Goal: Task Accomplishment & Management: Manage account settings

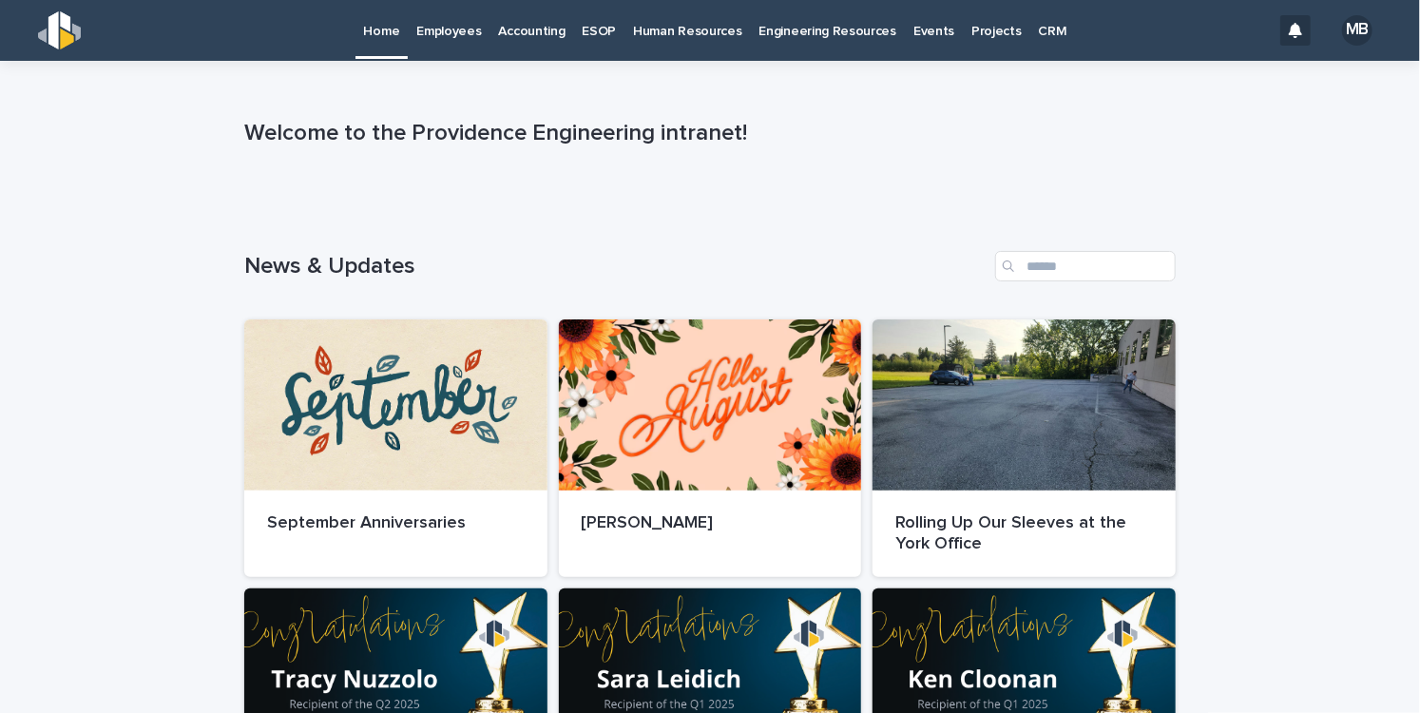
click at [1044, 35] on div "CRM" at bounding box center [1053, 20] width 46 height 40
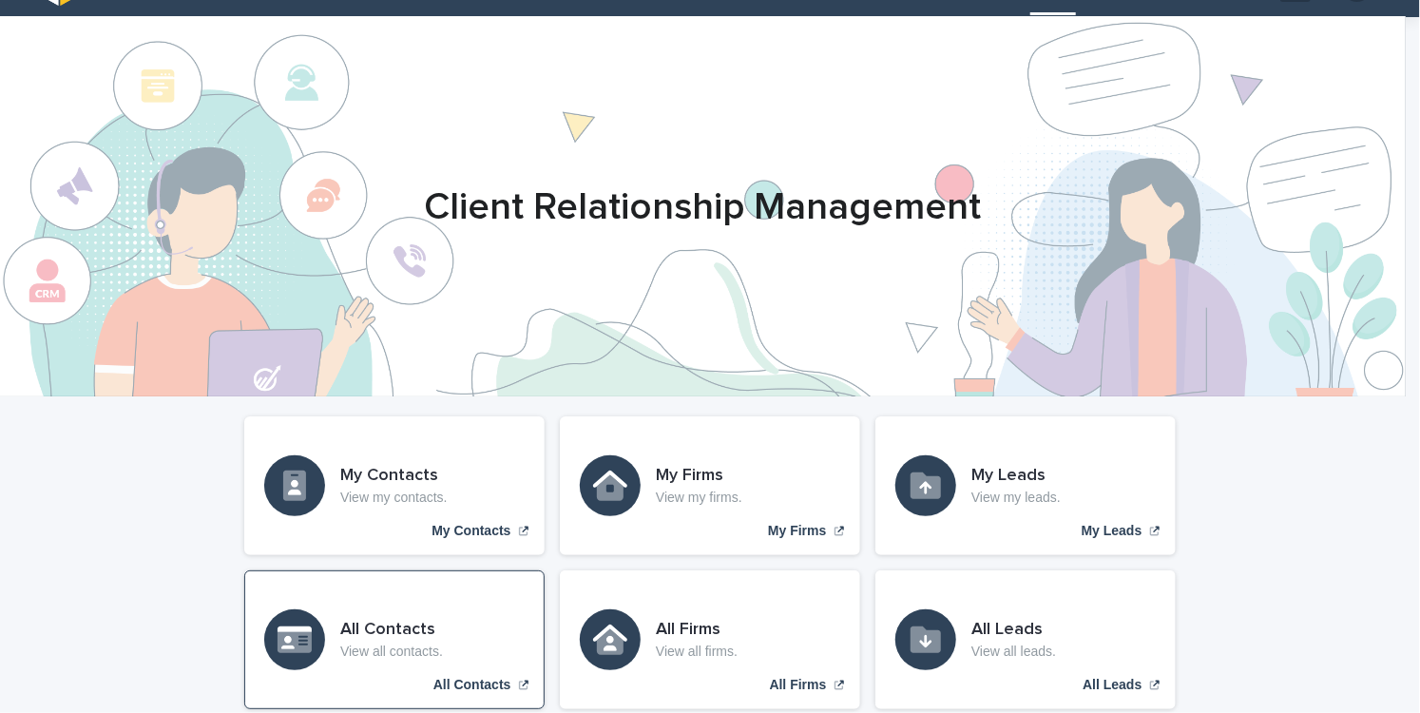
scroll to position [95, 0]
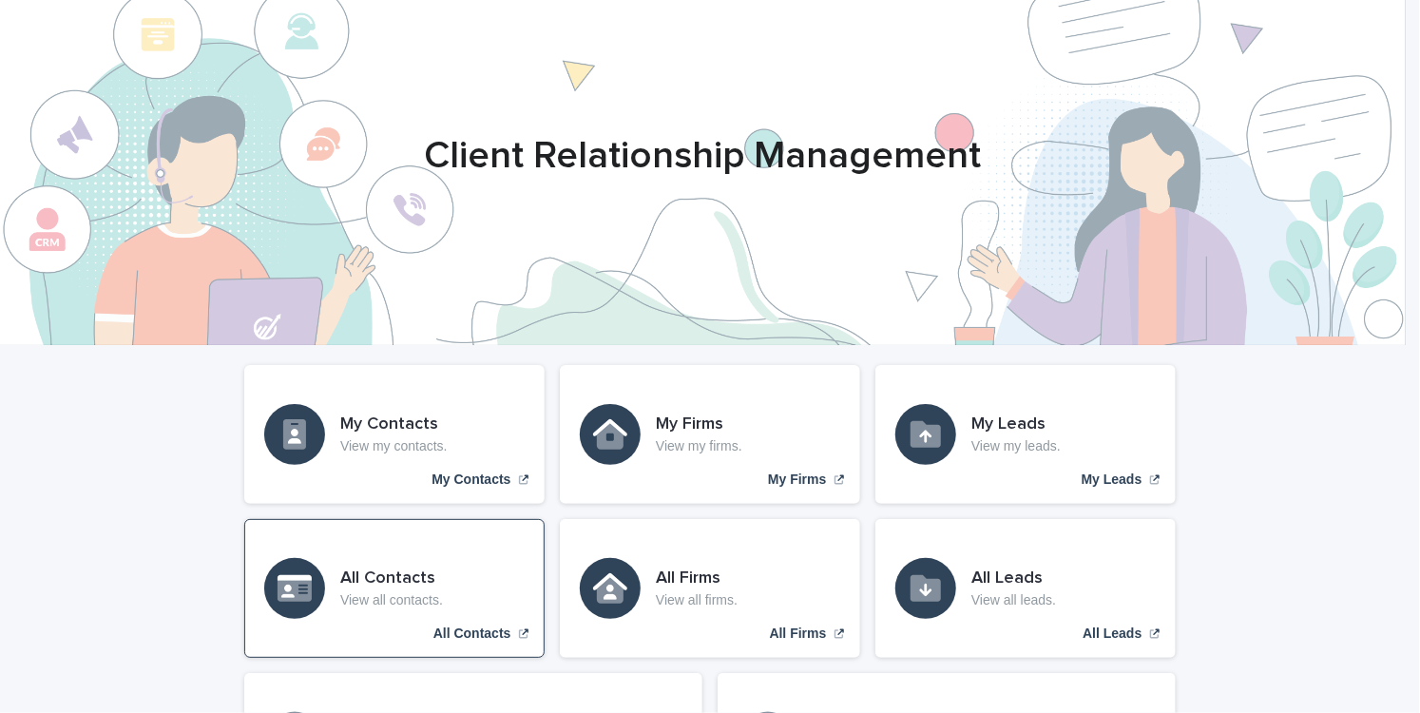
click at [420, 604] on p "View all contacts." at bounding box center [391, 600] width 103 height 16
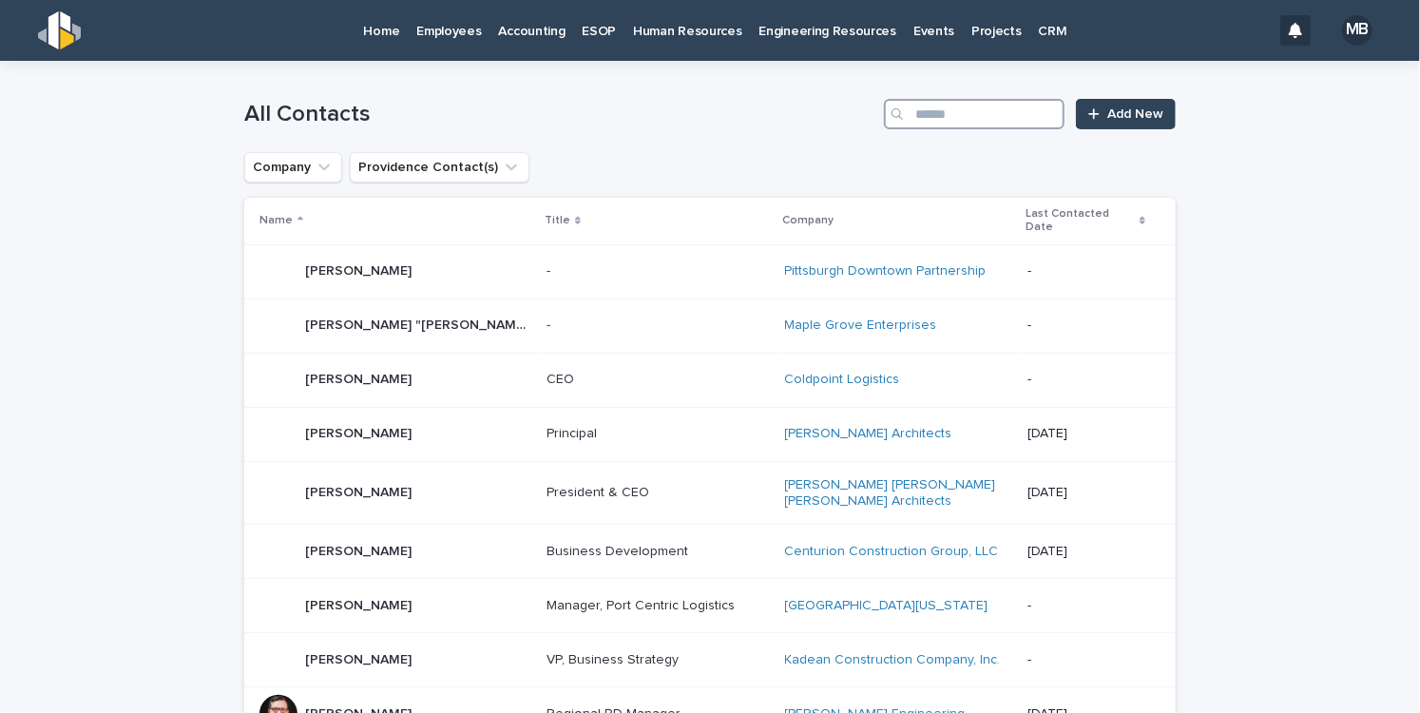
click at [959, 119] on input "Search" at bounding box center [974, 114] width 181 height 30
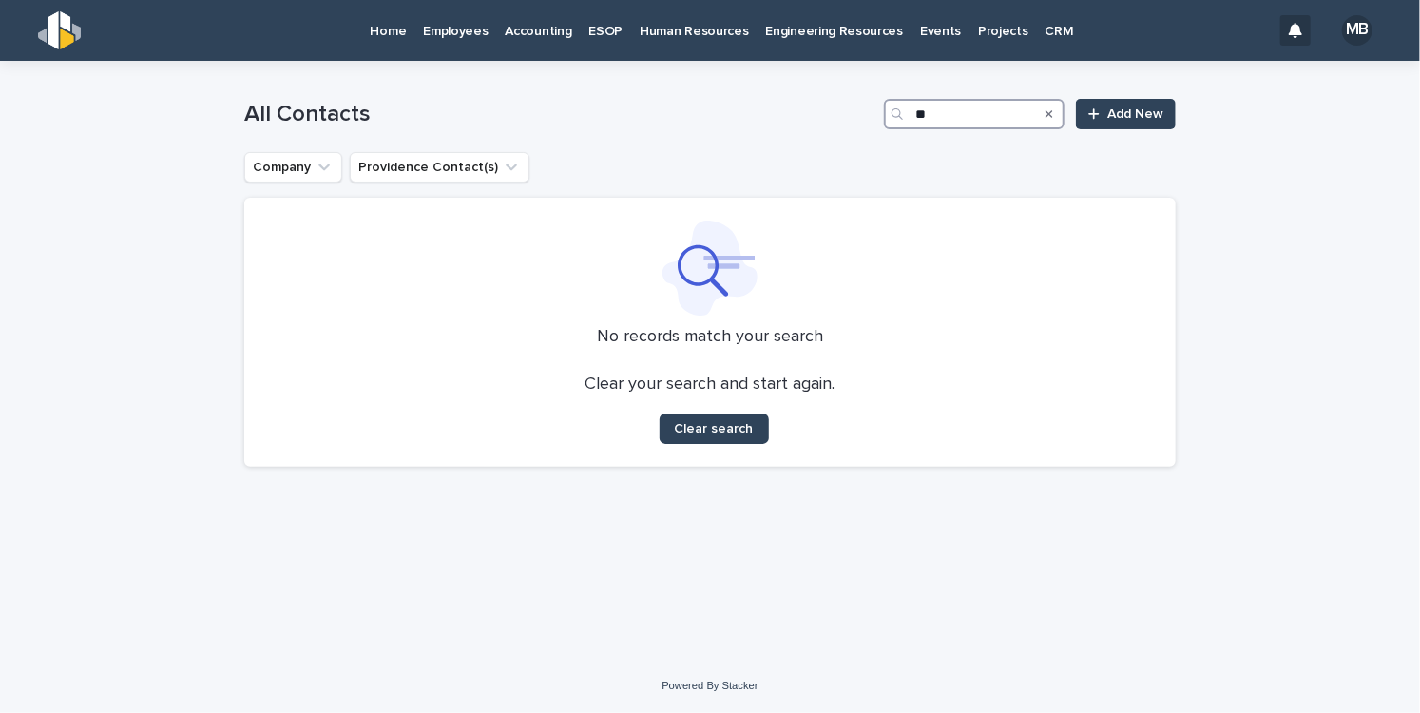
type input "*"
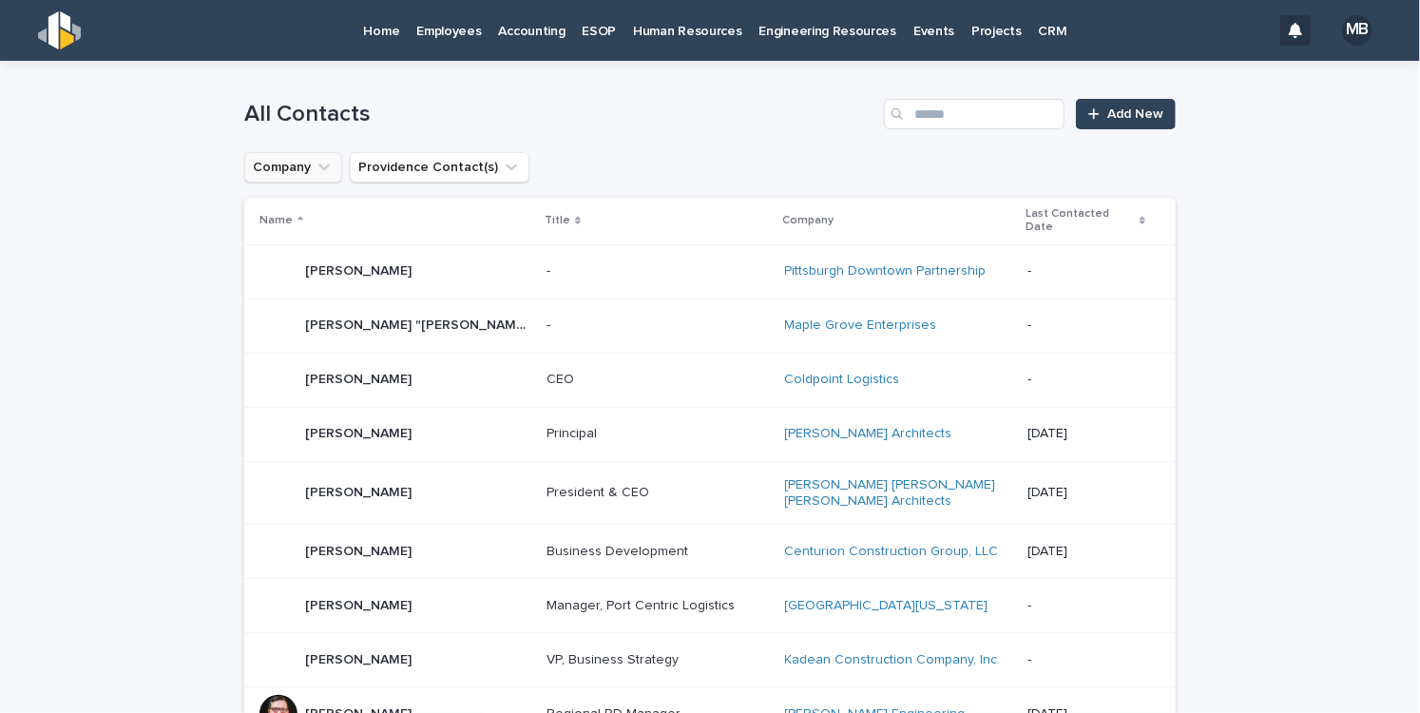
click at [318, 171] on icon "Company" at bounding box center [324, 167] width 19 height 19
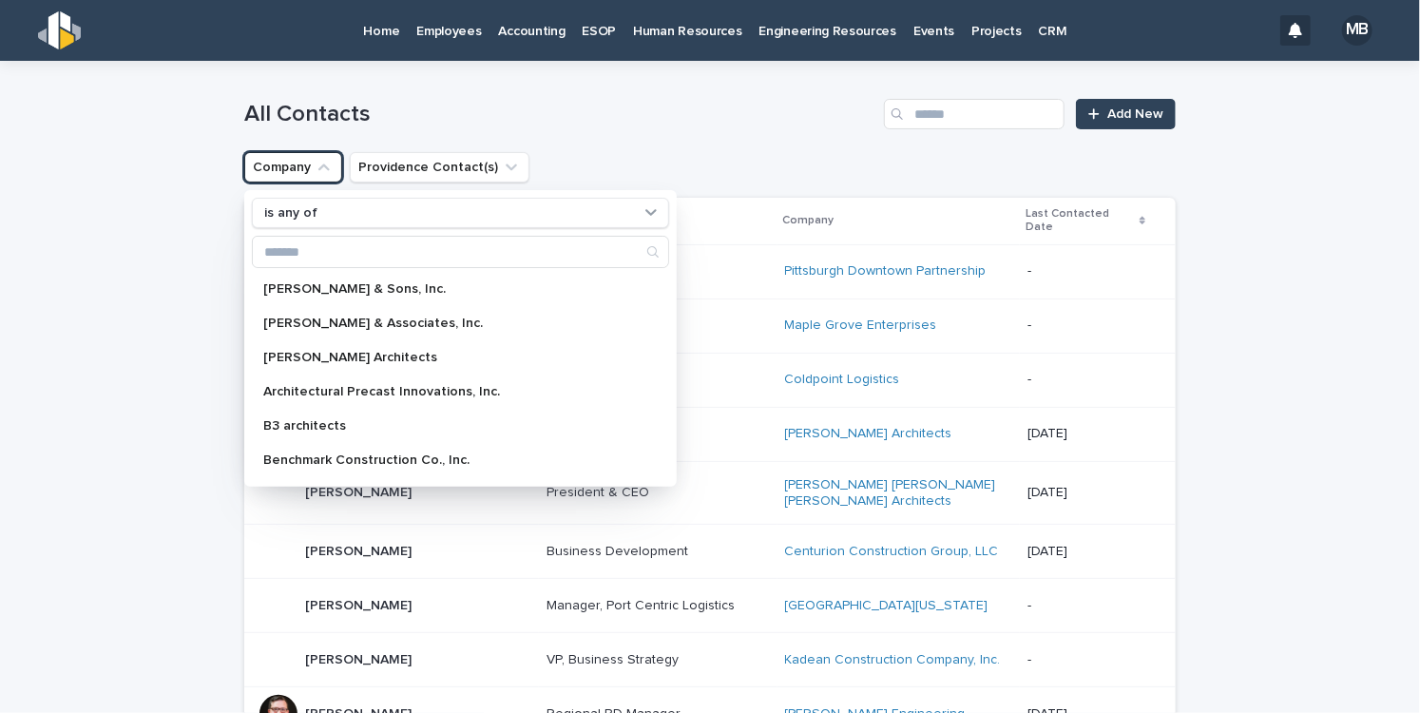
click at [318, 171] on icon "Company" at bounding box center [324, 167] width 19 height 19
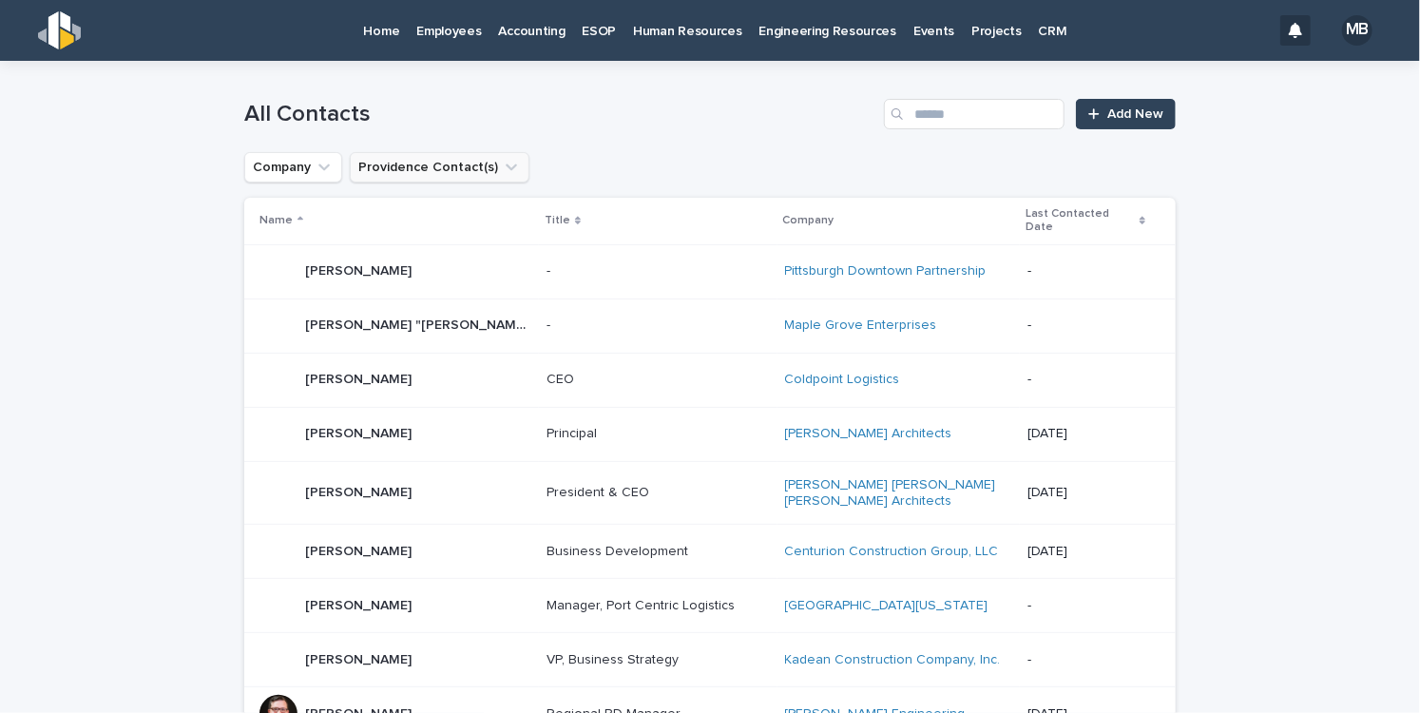
click at [402, 178] on button "Providence Contact(s)" at bounding box center [440, 167] width 180 height 30
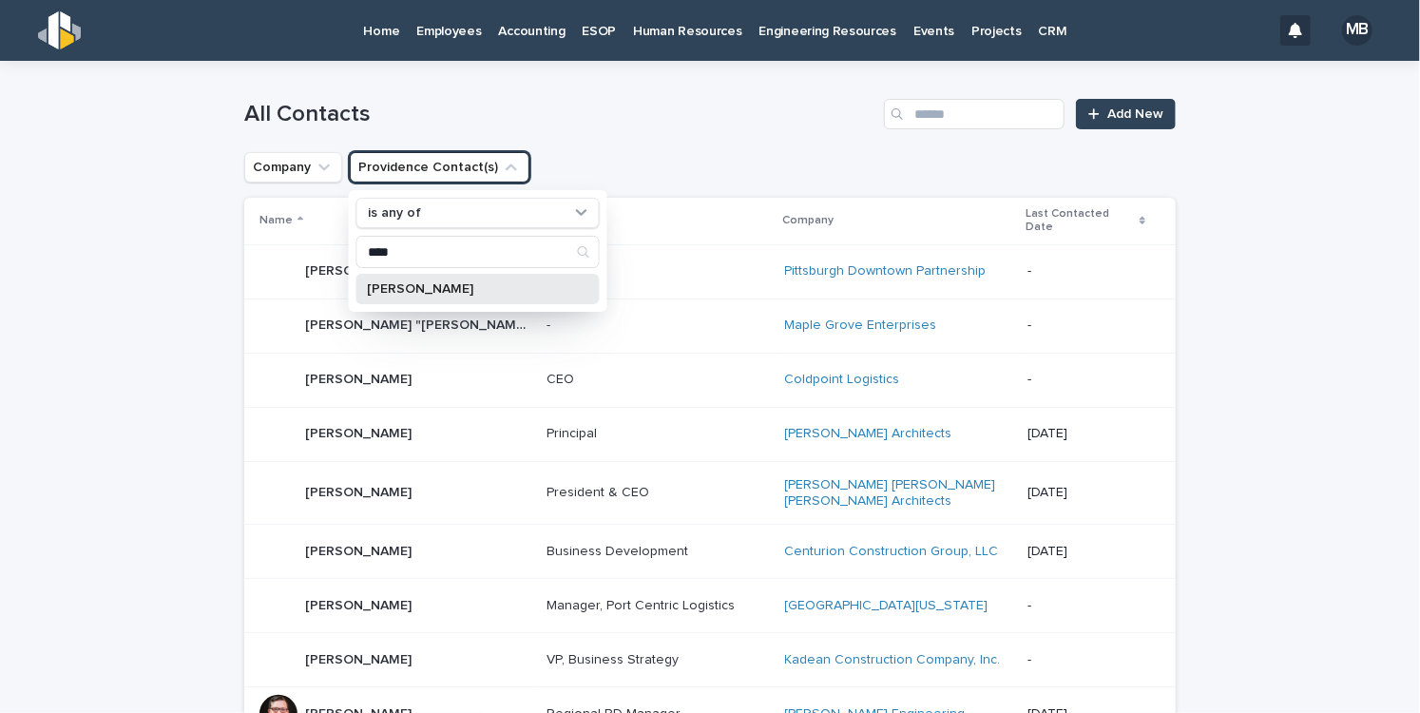
click at [443, 289] on p "[PERSON_NAME]" at bounding box center [468, 288] width 201 height 13
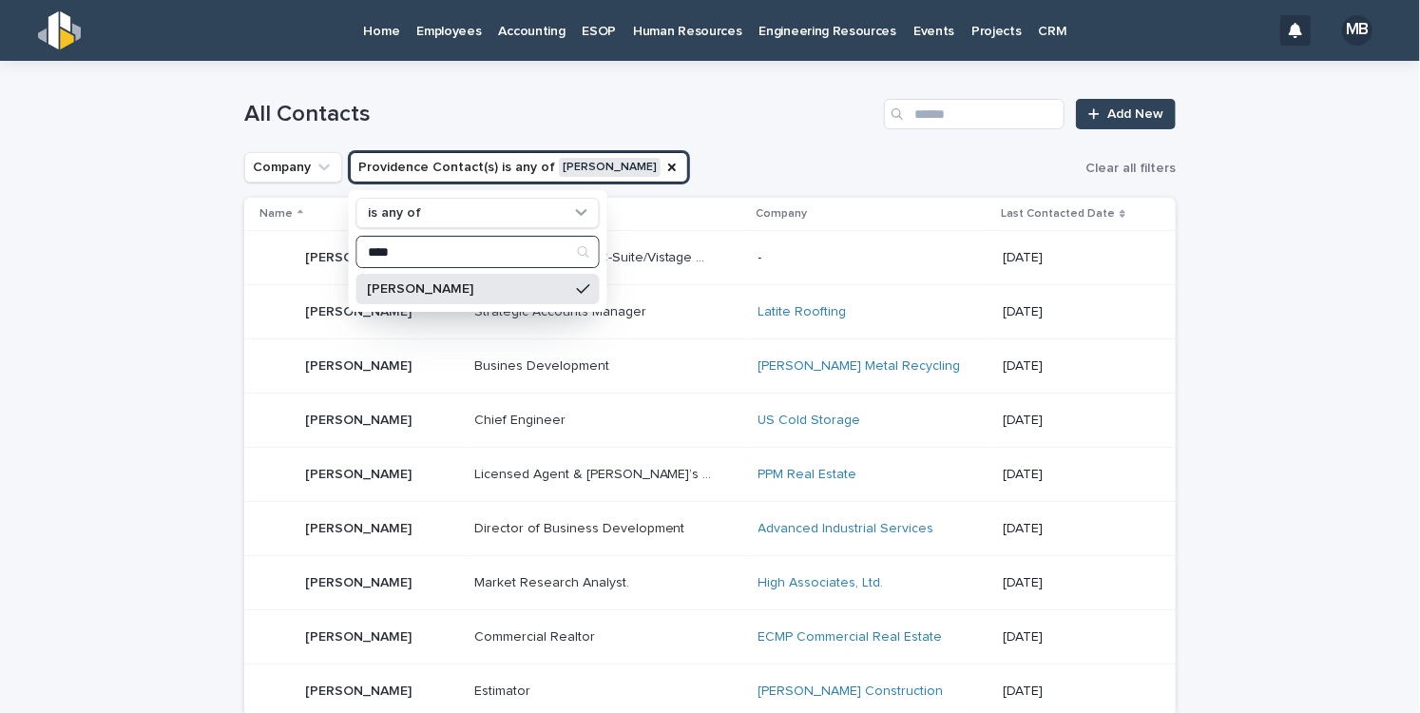
click at [578, 254] on icon "Search" at bounding box center [583, 251] width 11 height 11
drag, startPoint x: 445, startPoint y: 246, endPoint x: 310, endPoint y: 257, distance: 135.3
type input "*"
type input "*****"
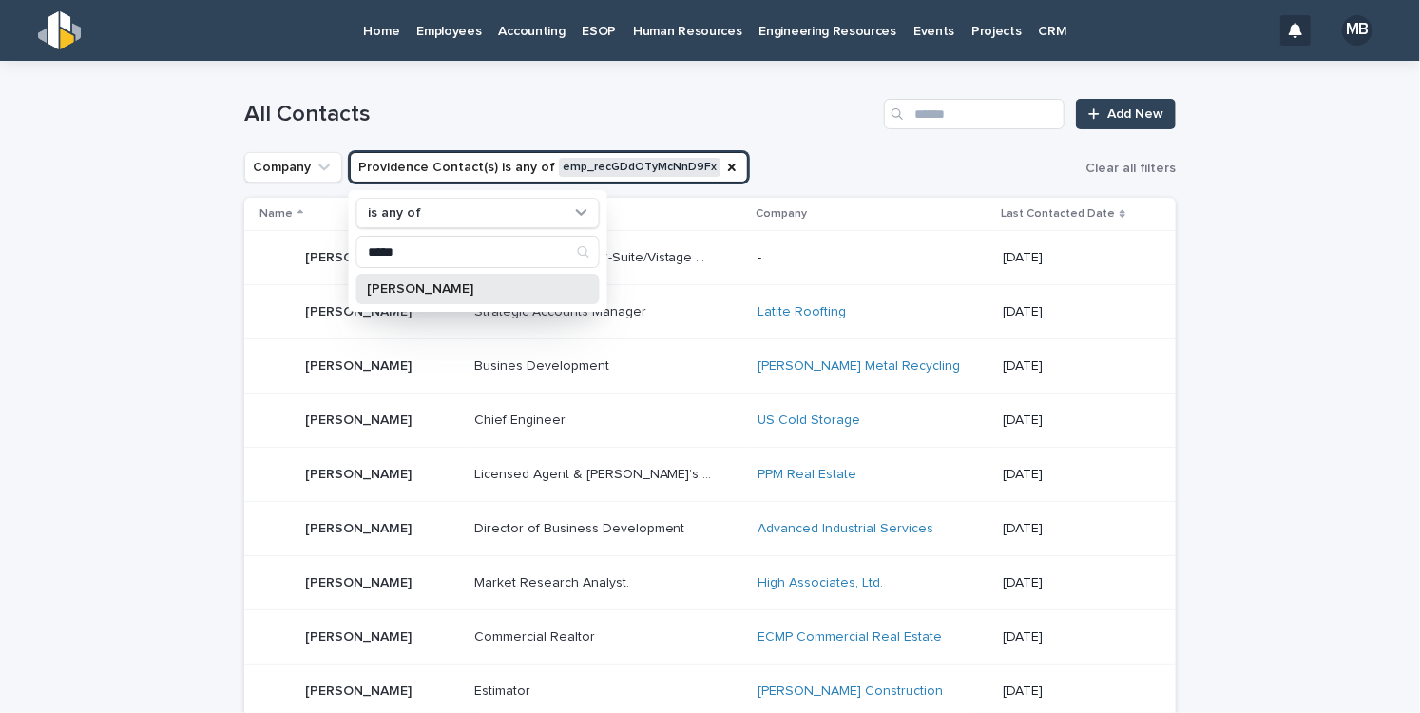
click at [443, 293] on p "[PERSON_NAME]" at bounding box center [468, 288] width 201 height 13
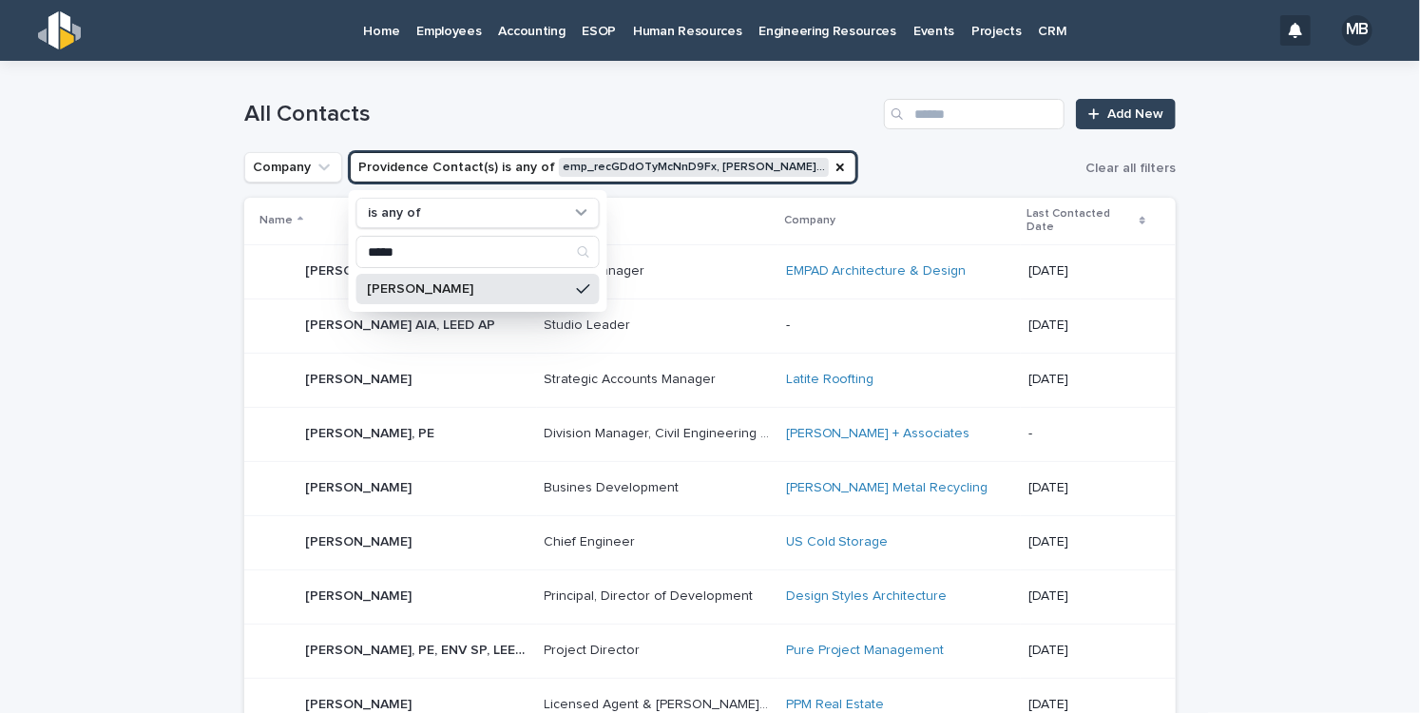
click at [851, 165] on div "Company Providence Contact(s) is any of emp_recGDdOTyMcNnD9Fx, [PERSON_NAME]… i…" at bounding box center [709, 167] width 931 height 30
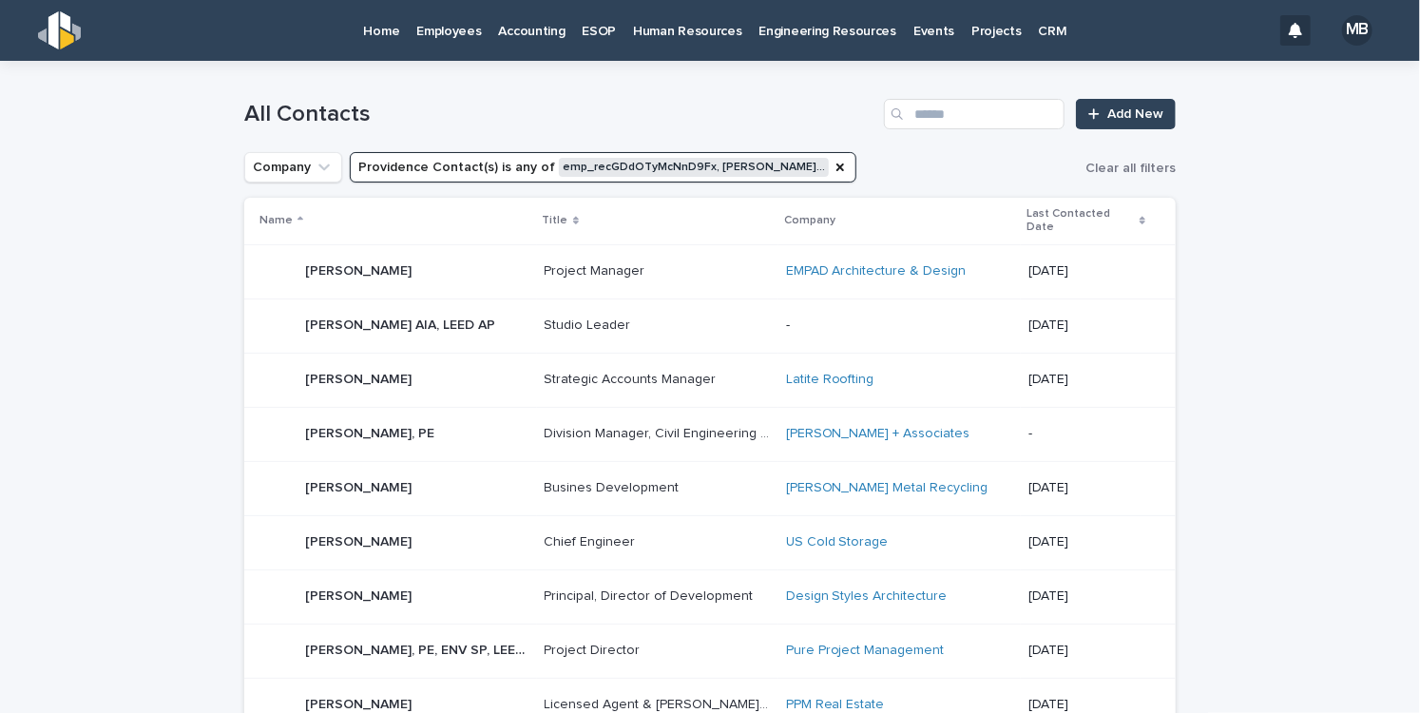
click at [1139, 217] on icon at bounding box center [1142, 221] width 6 height 9
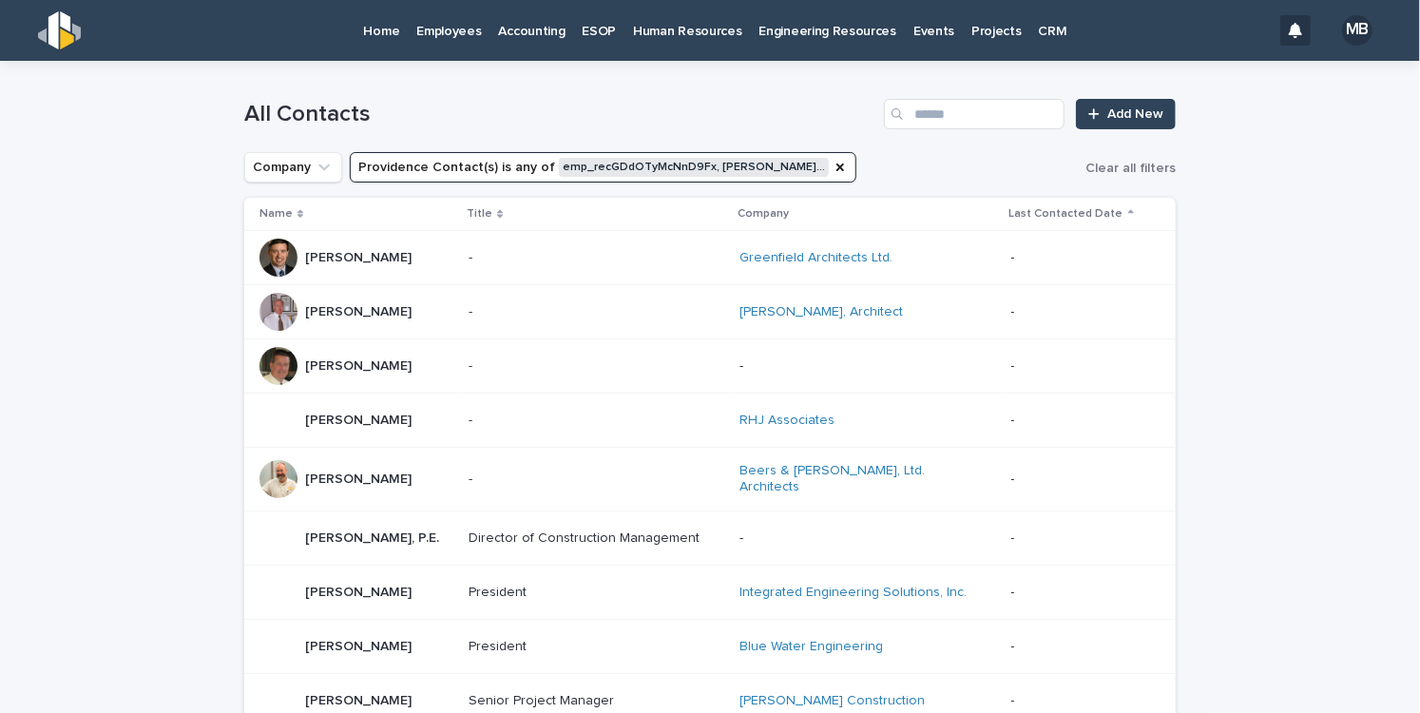
click at [1129, 211] on icon at bounding box center [1131, 212] width 6 height 4
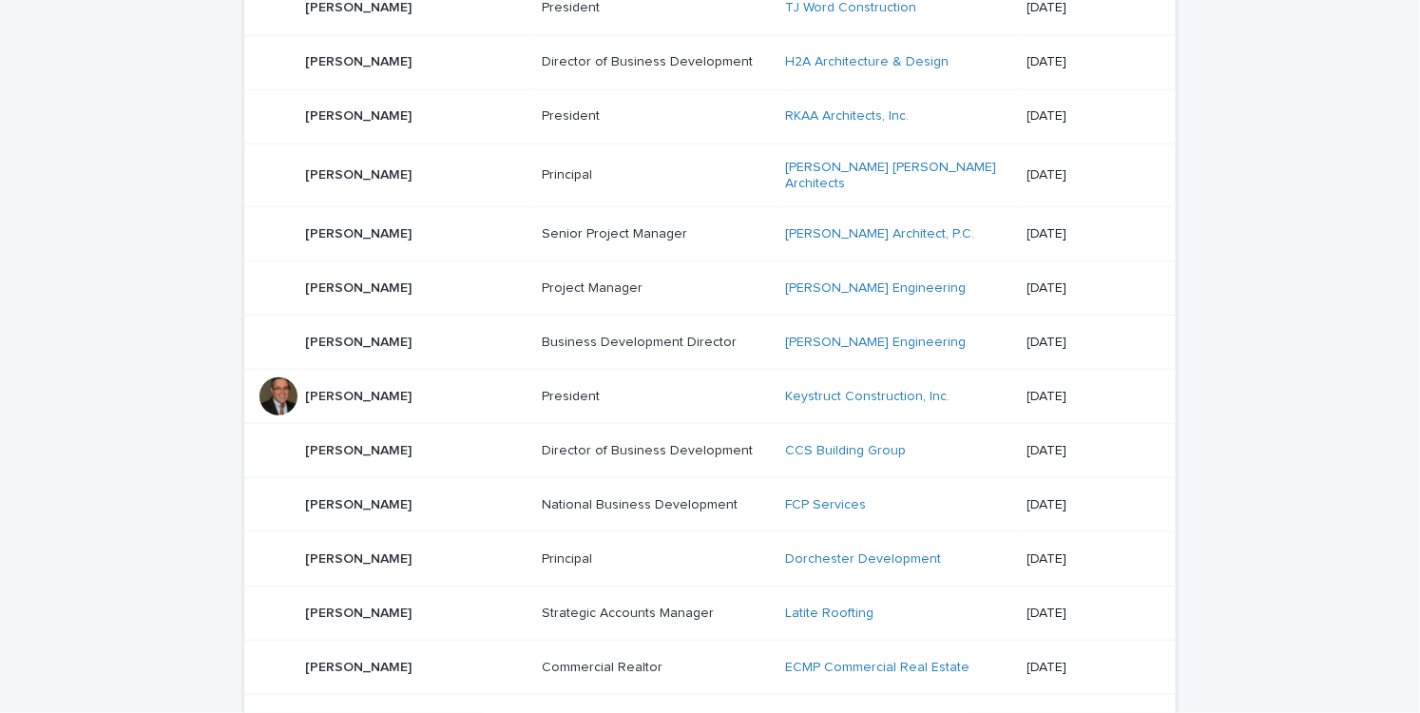
scroll to position [570, 0]
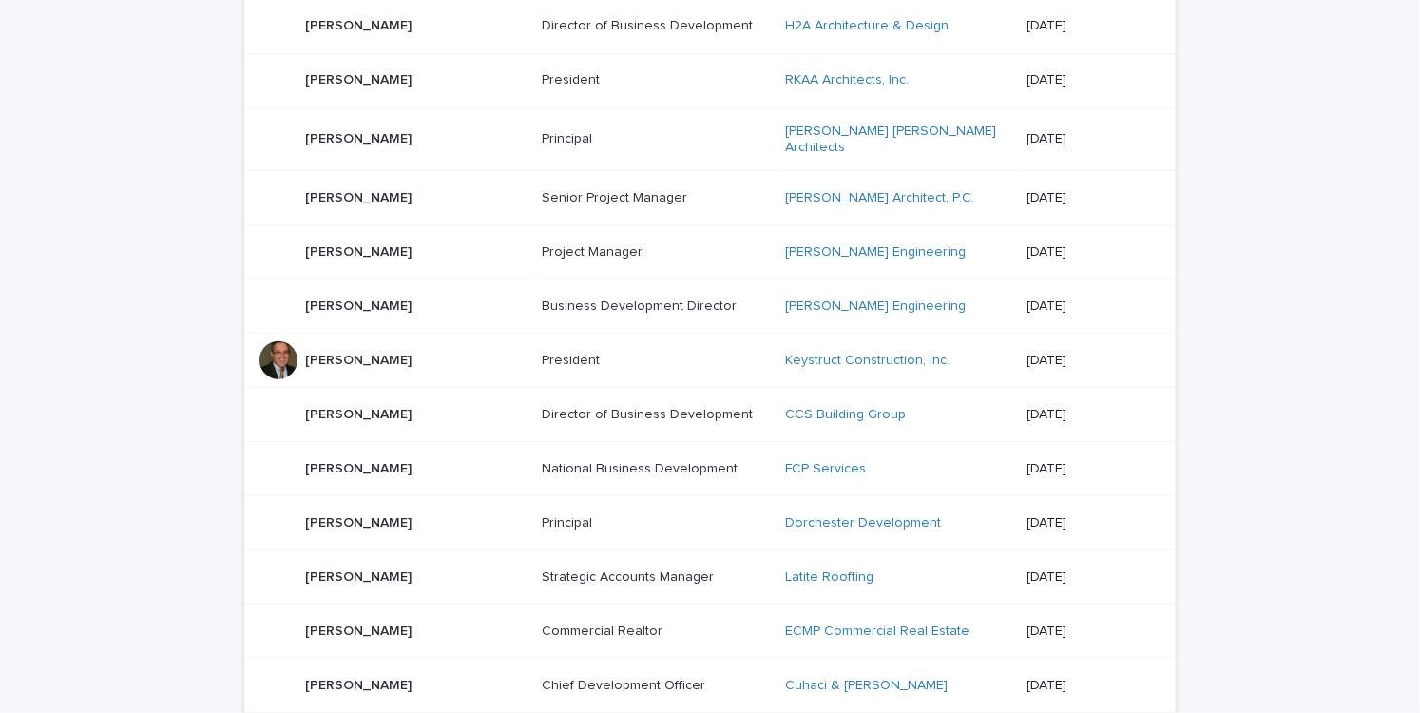
click at [568, 457] on p "National Business Development" at bounding box center [642, 467] width 200 height 20
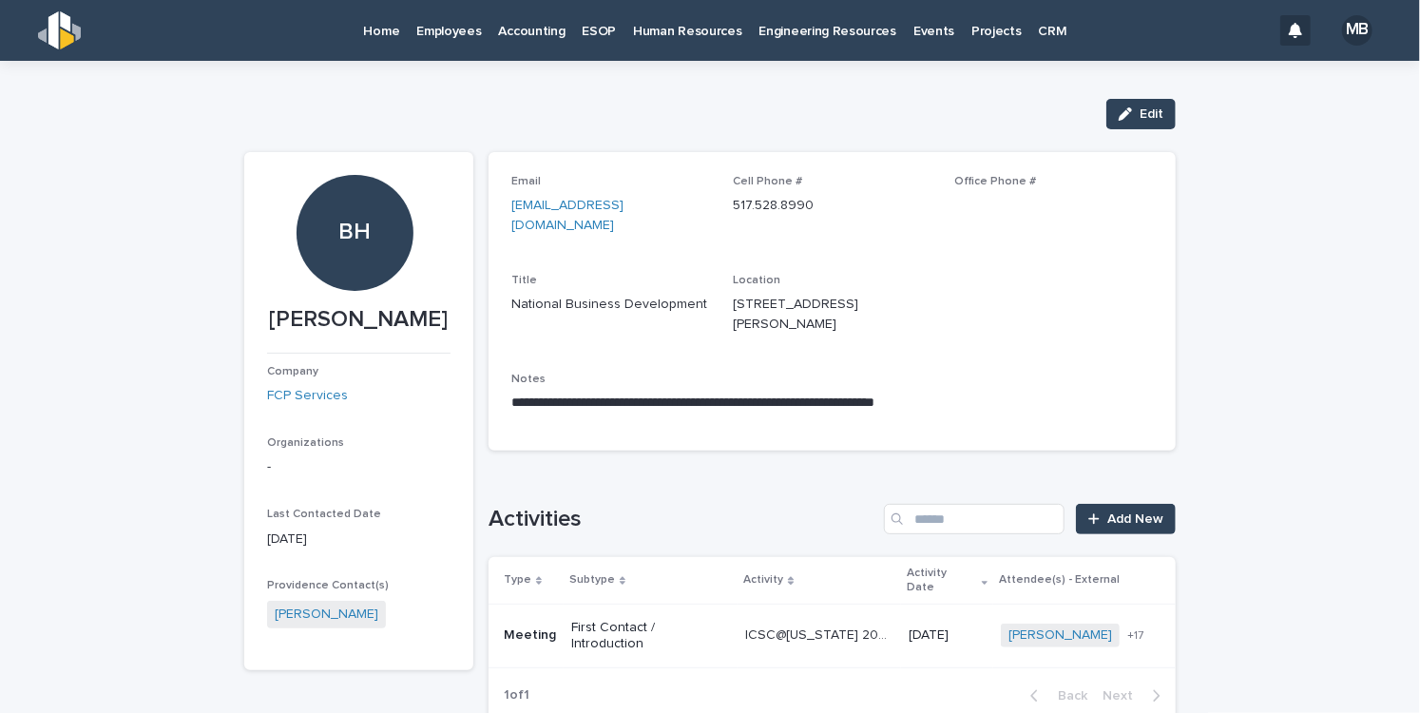
click at [681, 612] on div "First Contact / Introduction" at bounding box center [650, 636] width 159 height 48
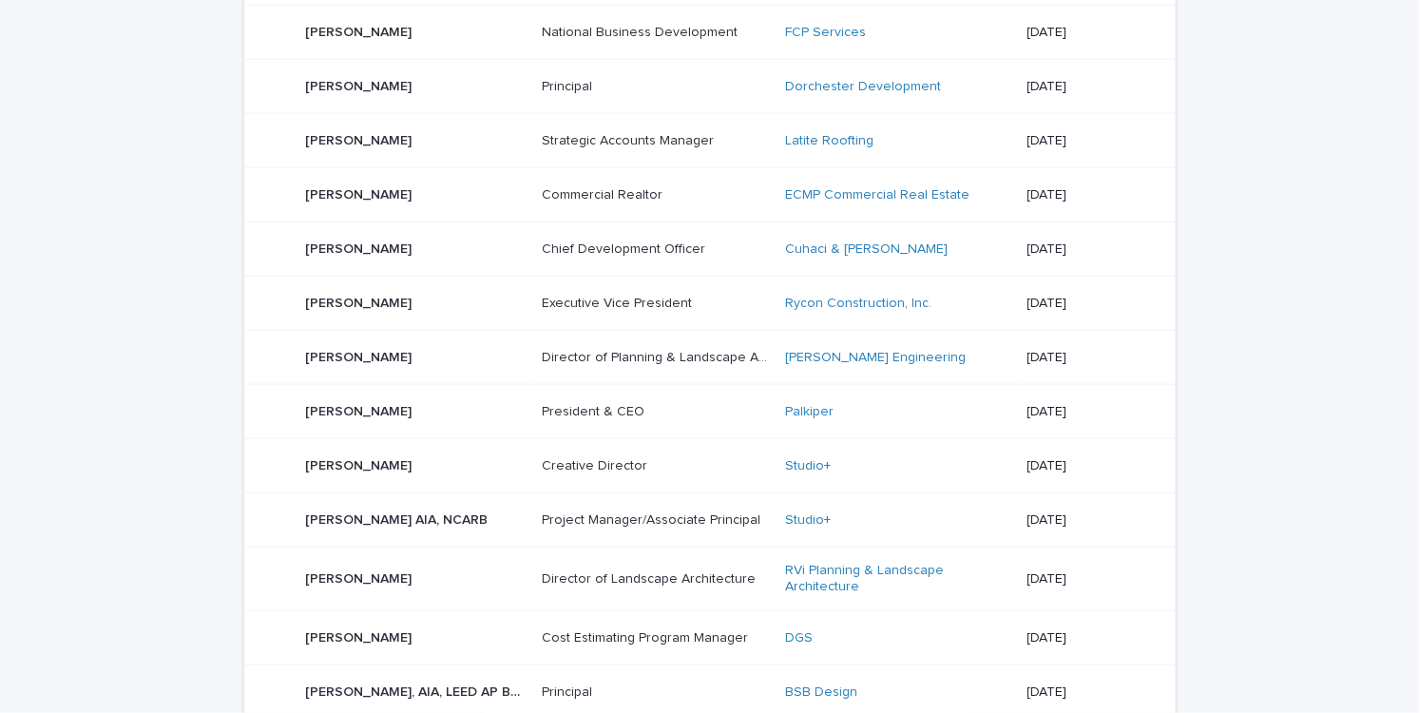
scroll to position [1045, 0]
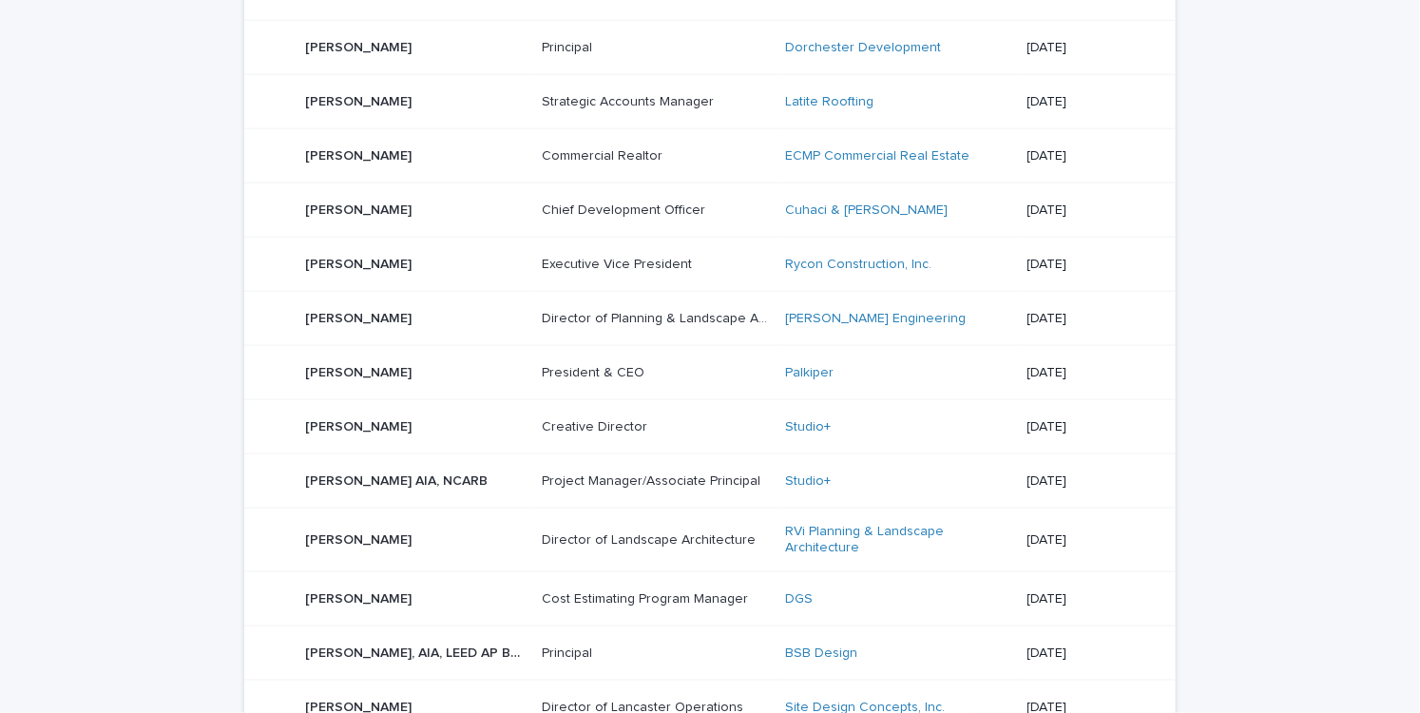
click at [1059, 419] on p "[DATE]" at bounding box center [1086, 427] width 118 height 16
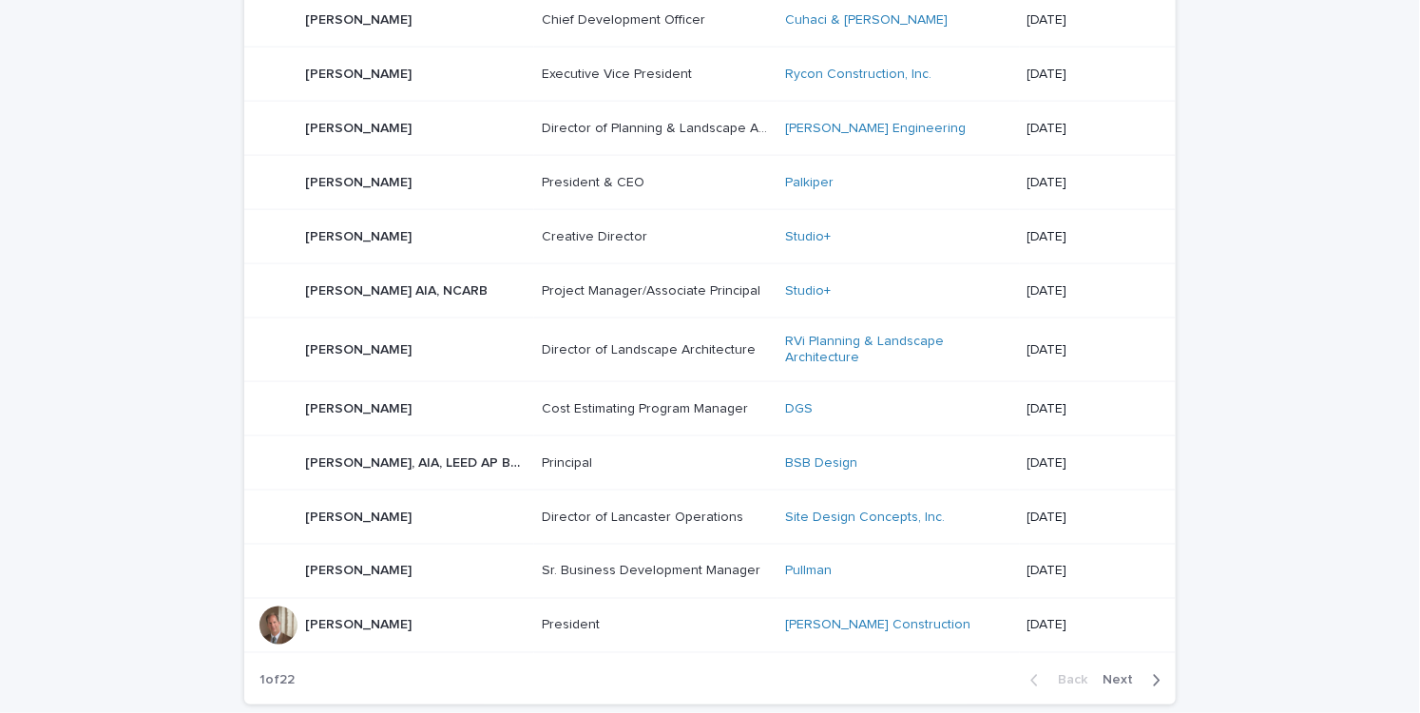
scroll to position [1330, 0]
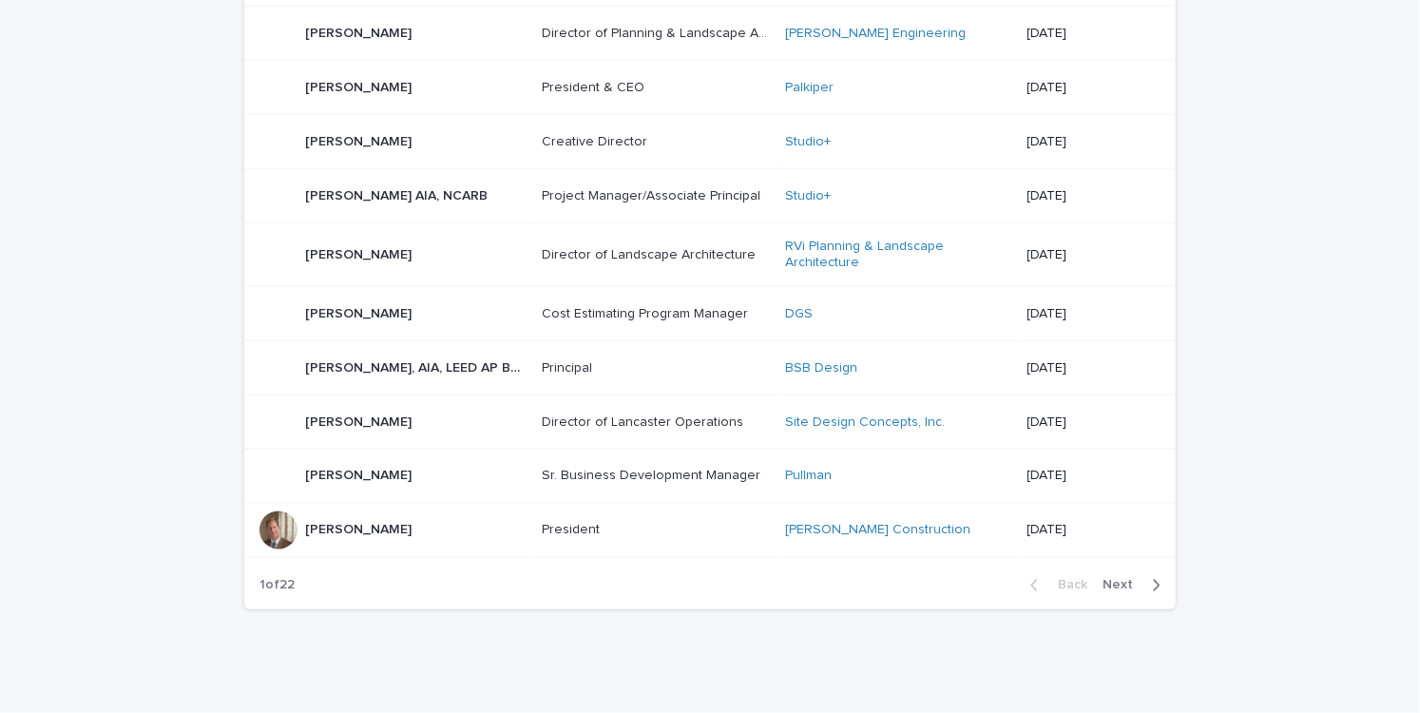
click at [1129, 579] on span "Next" at bounding box center [1123, 585] width 42 height 13
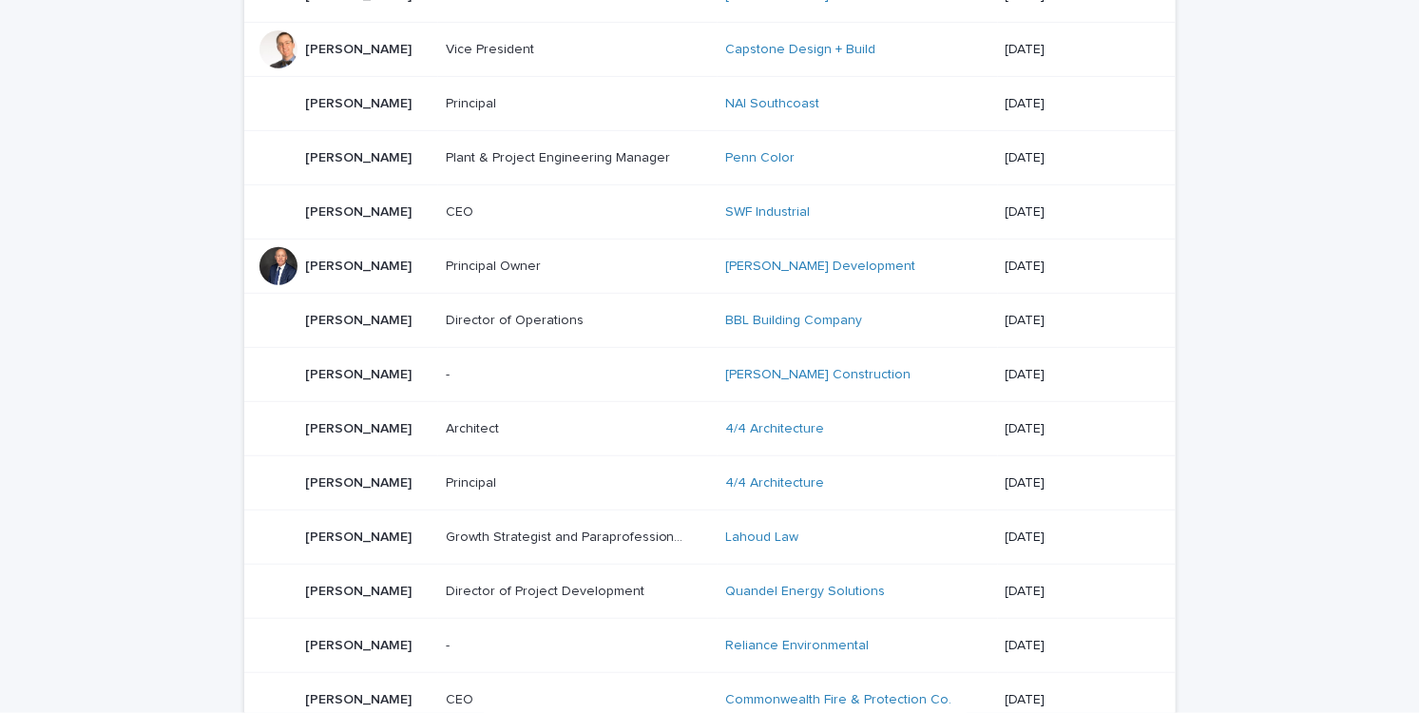
scroll to position [285, 0]
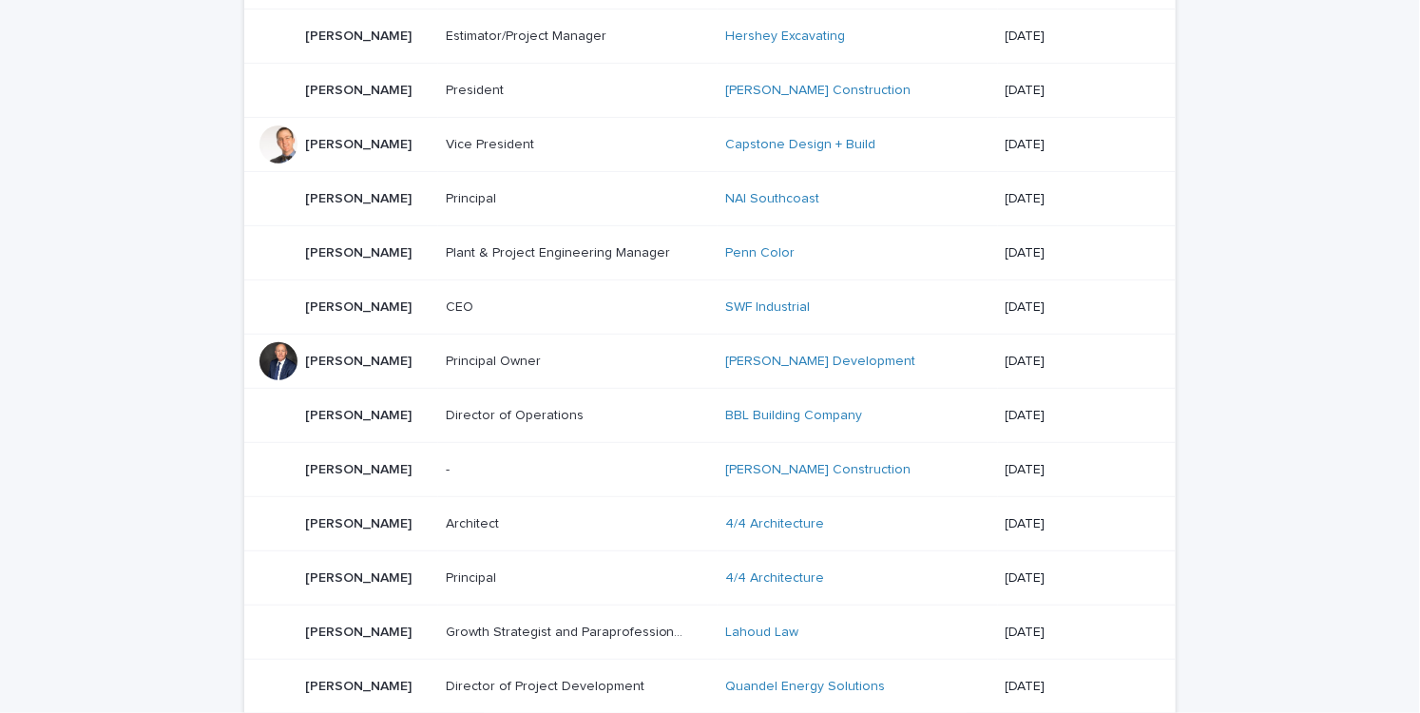
click at [1020, 324] on td "[DATE]" at bounding box center [1087, 306] width 178 height 54
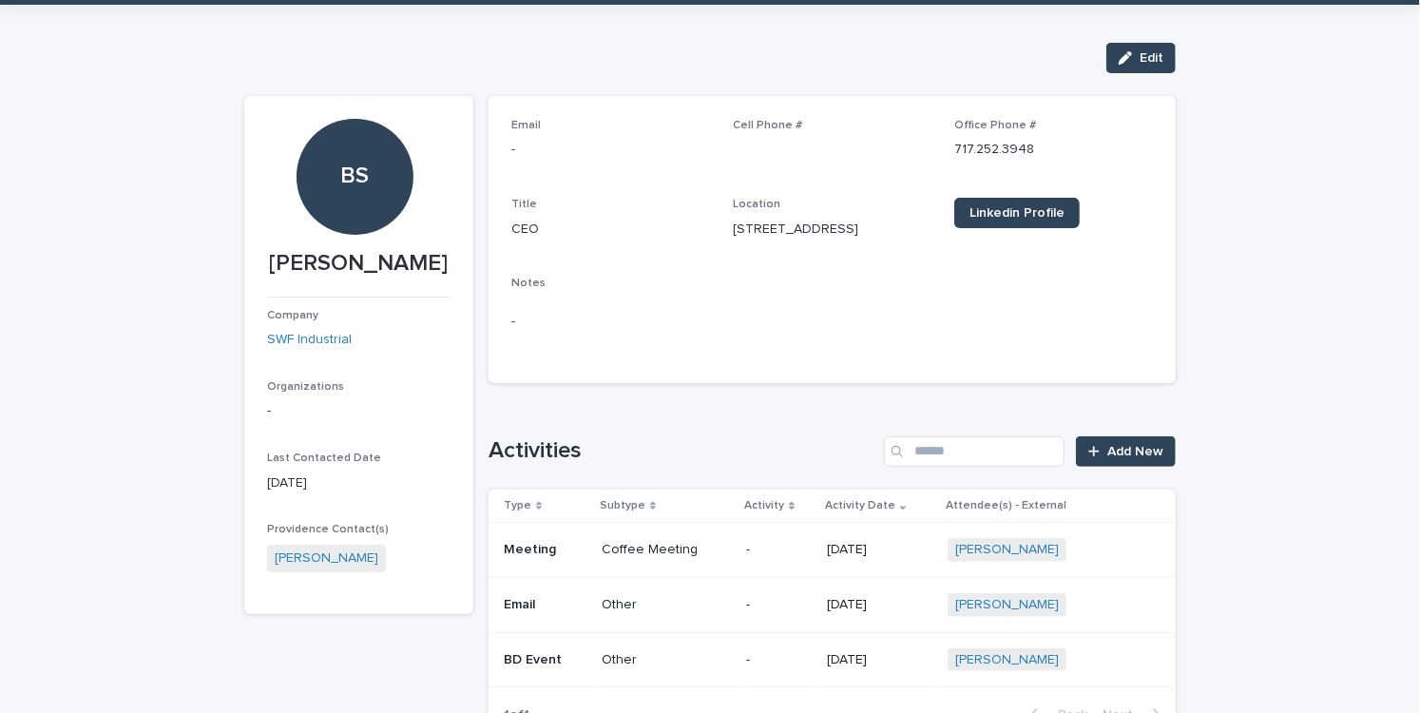
scroll to position [95, 0]
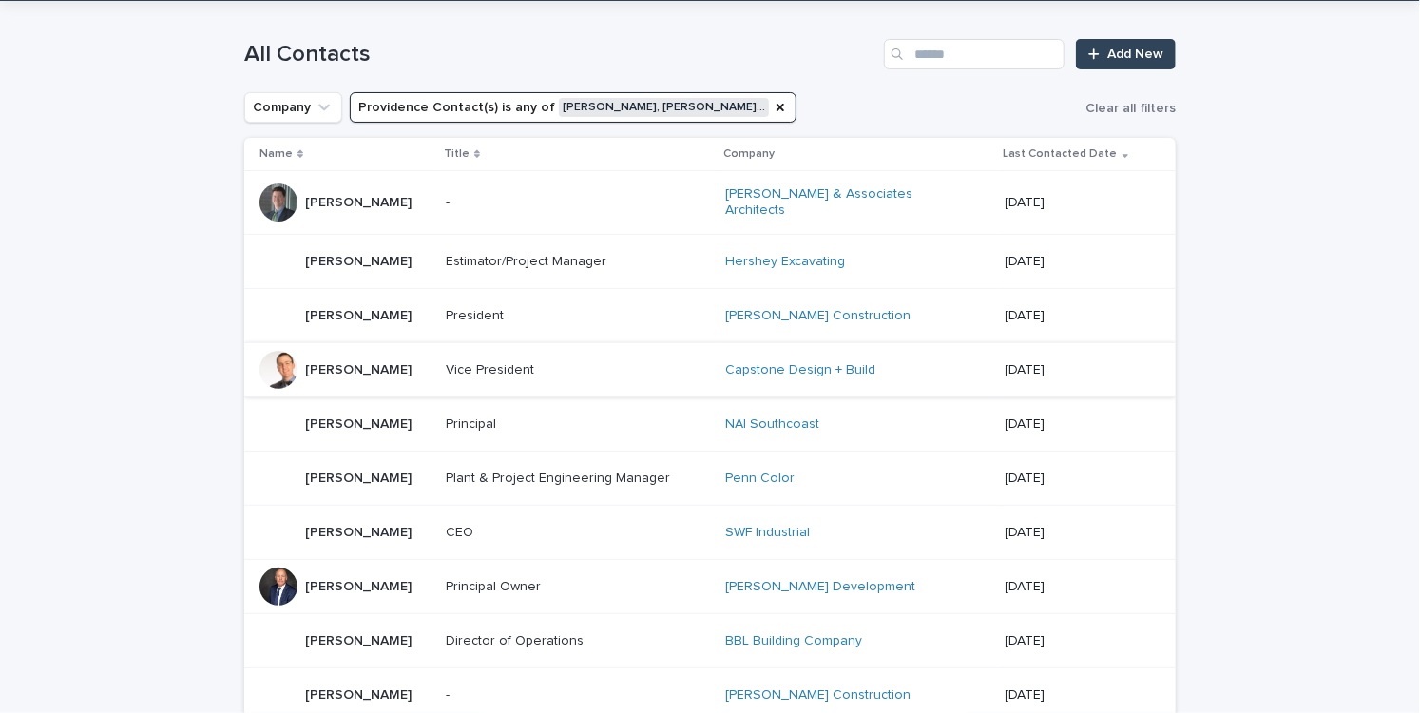
scroll to position [95, 0]
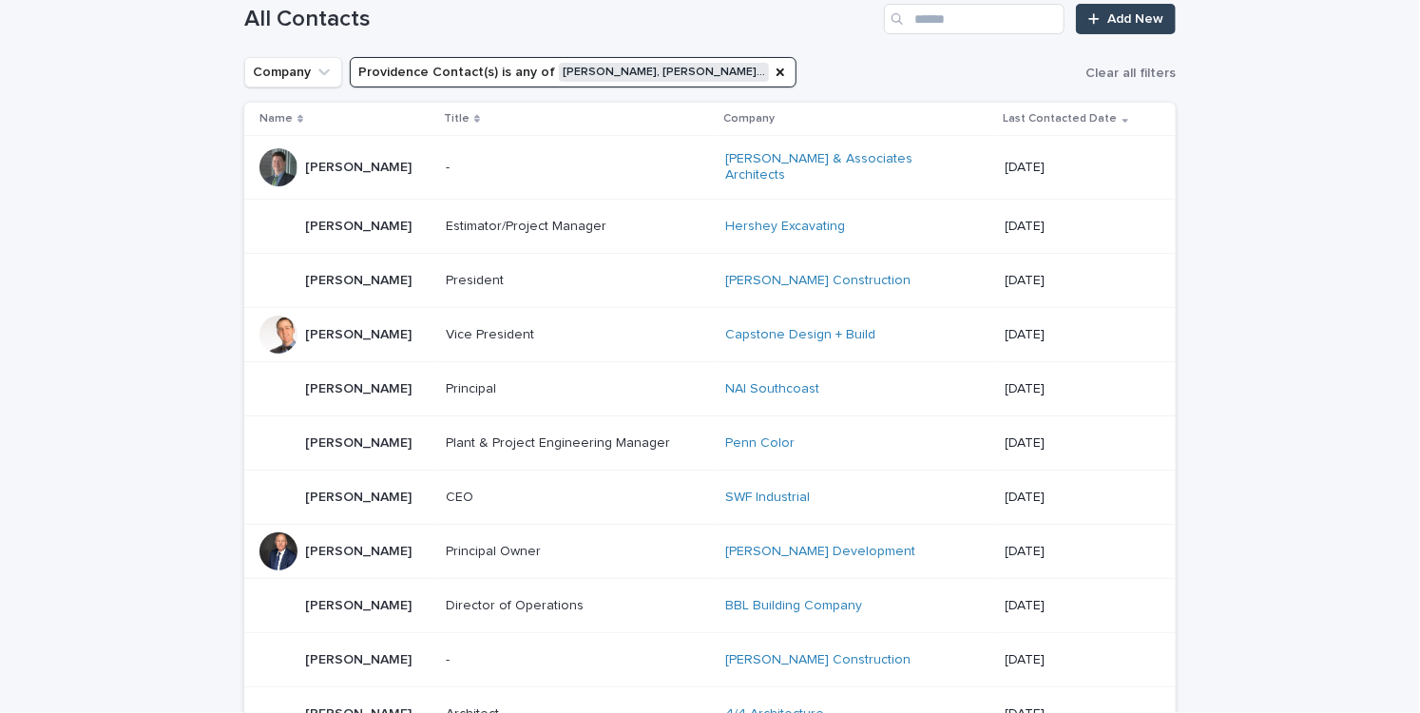
click at [1000, 556] on td "[DATE]" at bounding box center [1087, 551] width 178 height 54
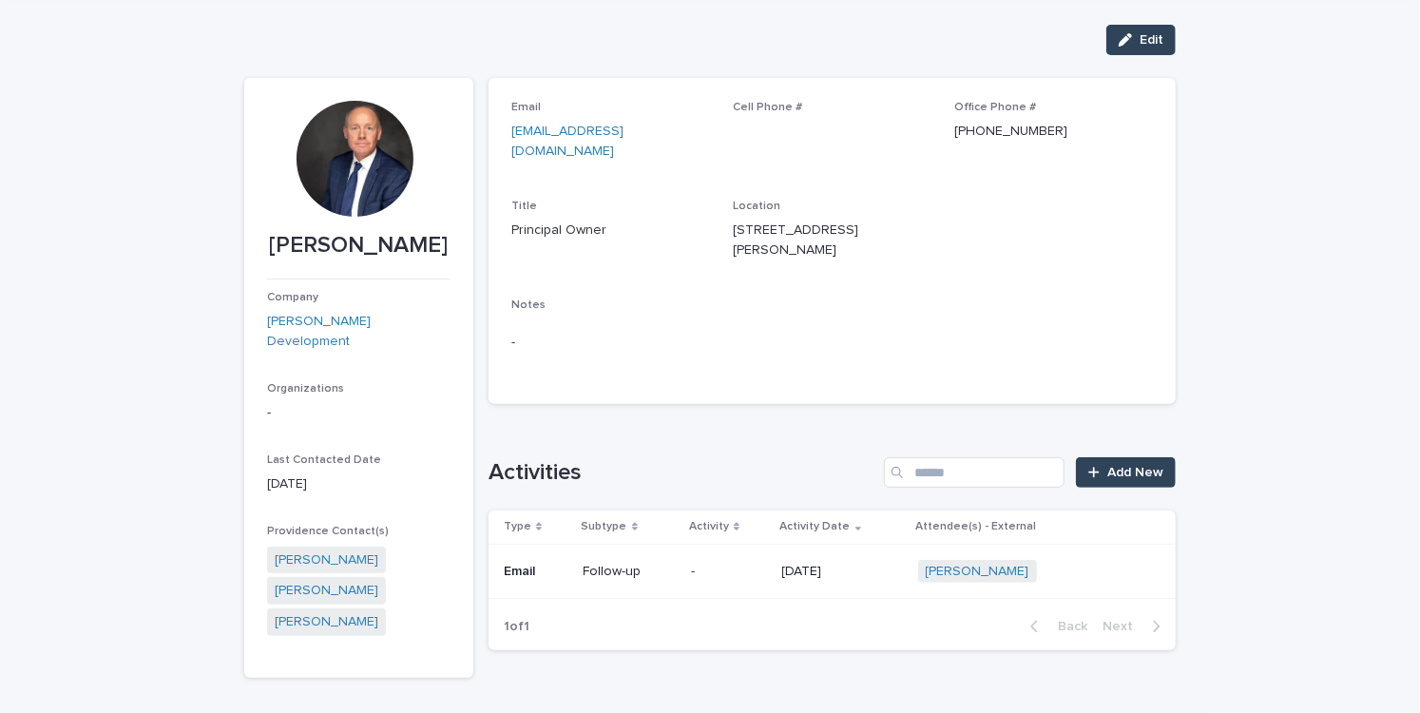
scroll to position [176, 0]
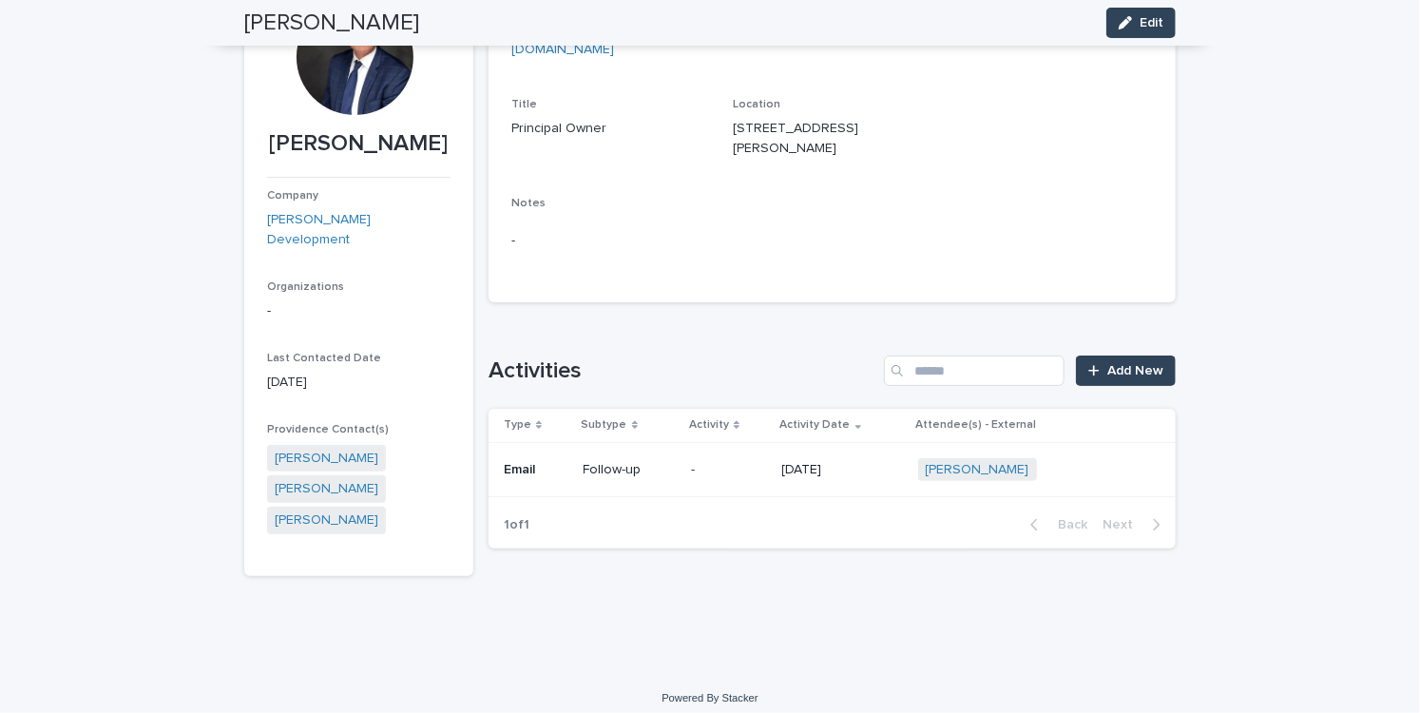
click at [620, 476] on div "Follow-up" at bounding box center [629, 469] width 92 height 31
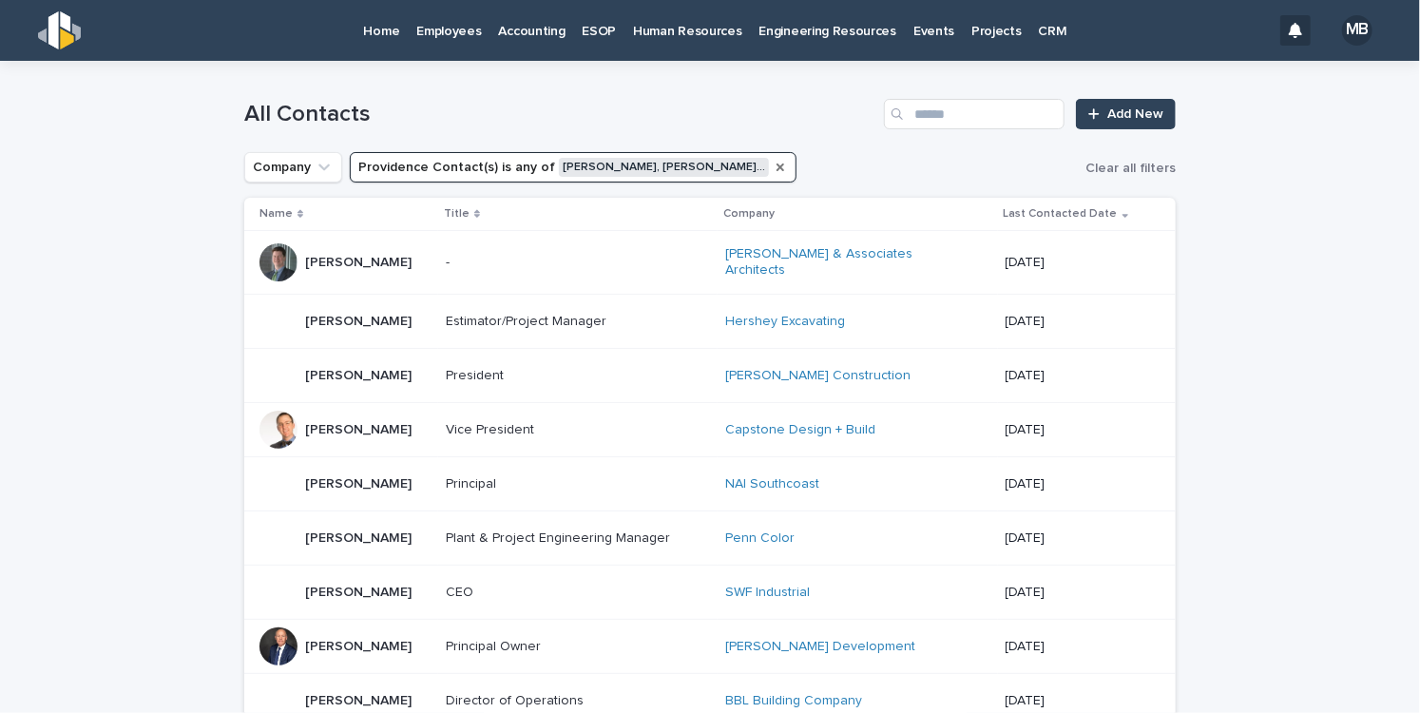
click at [776, 168] on icon "Providence Contact(s)" at bounding box center [780, 167] width 8 height 8
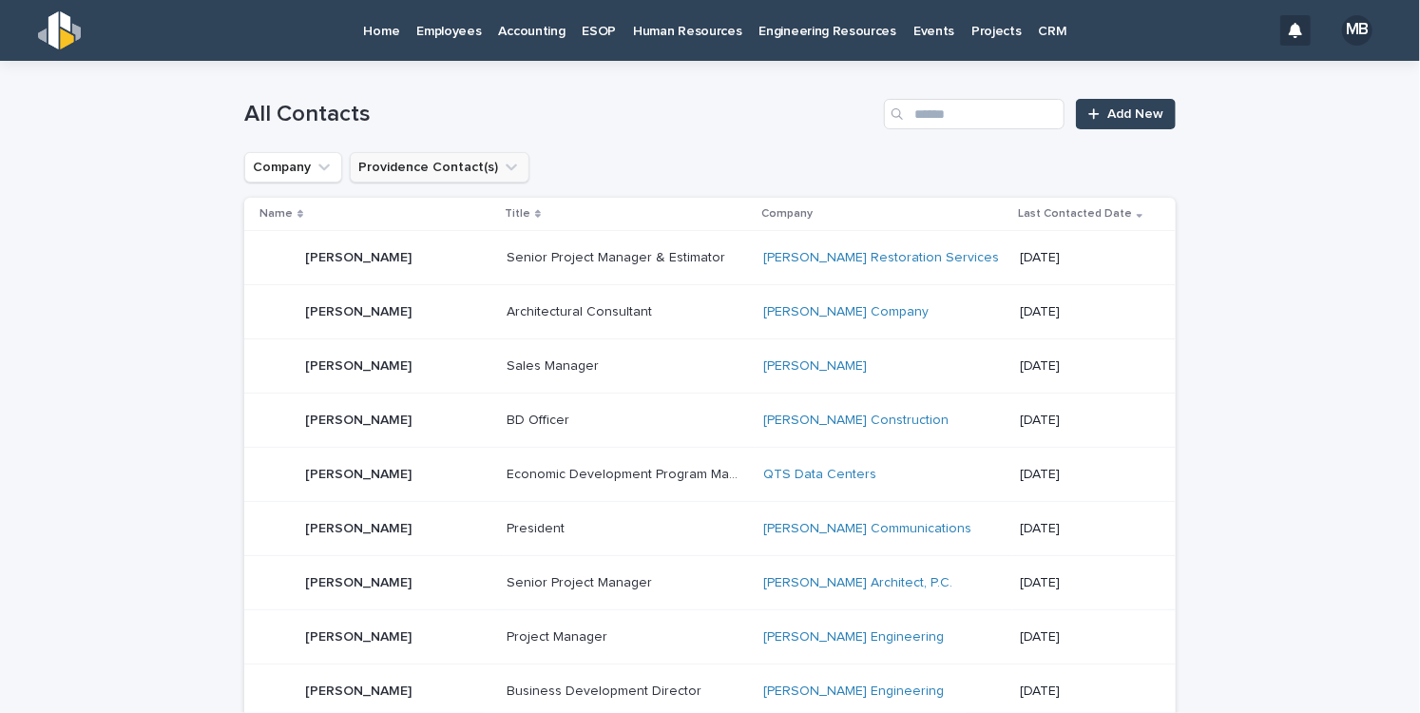
click at [506, 167] on icon "Providence Contact(s)" at bounding box center [511, 167] width 11 height 7
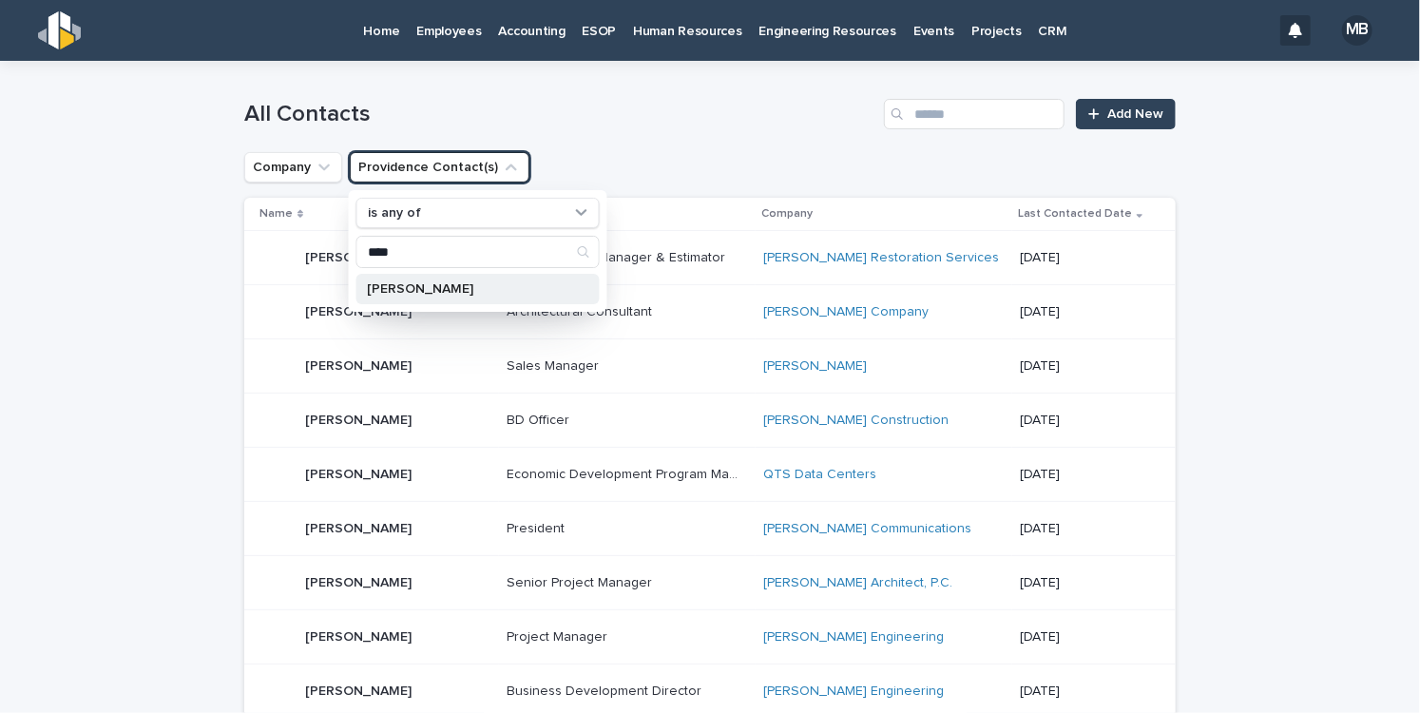
type input "****"
click at [438, 297] on div "[PERSON_NAME]" at bounding box center [477, 289] width 243 height 30
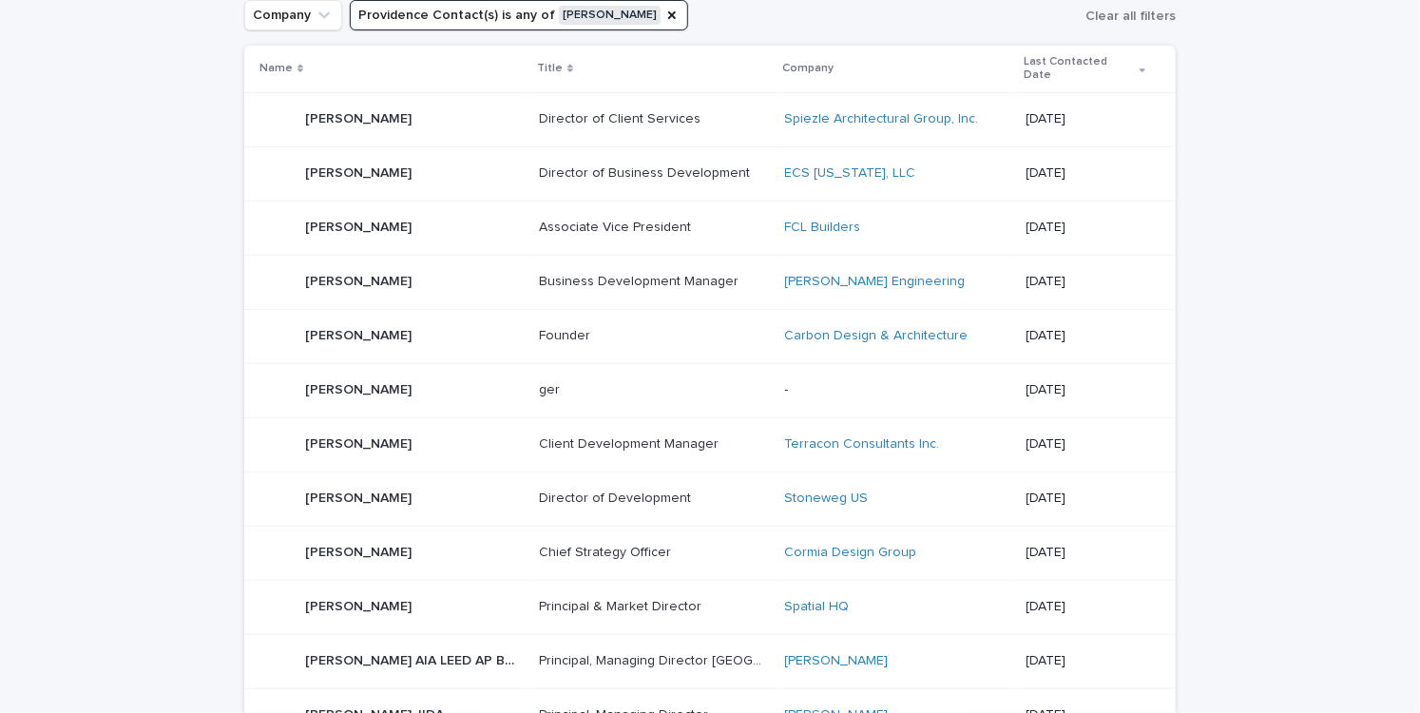
scroll to position [190, 0]
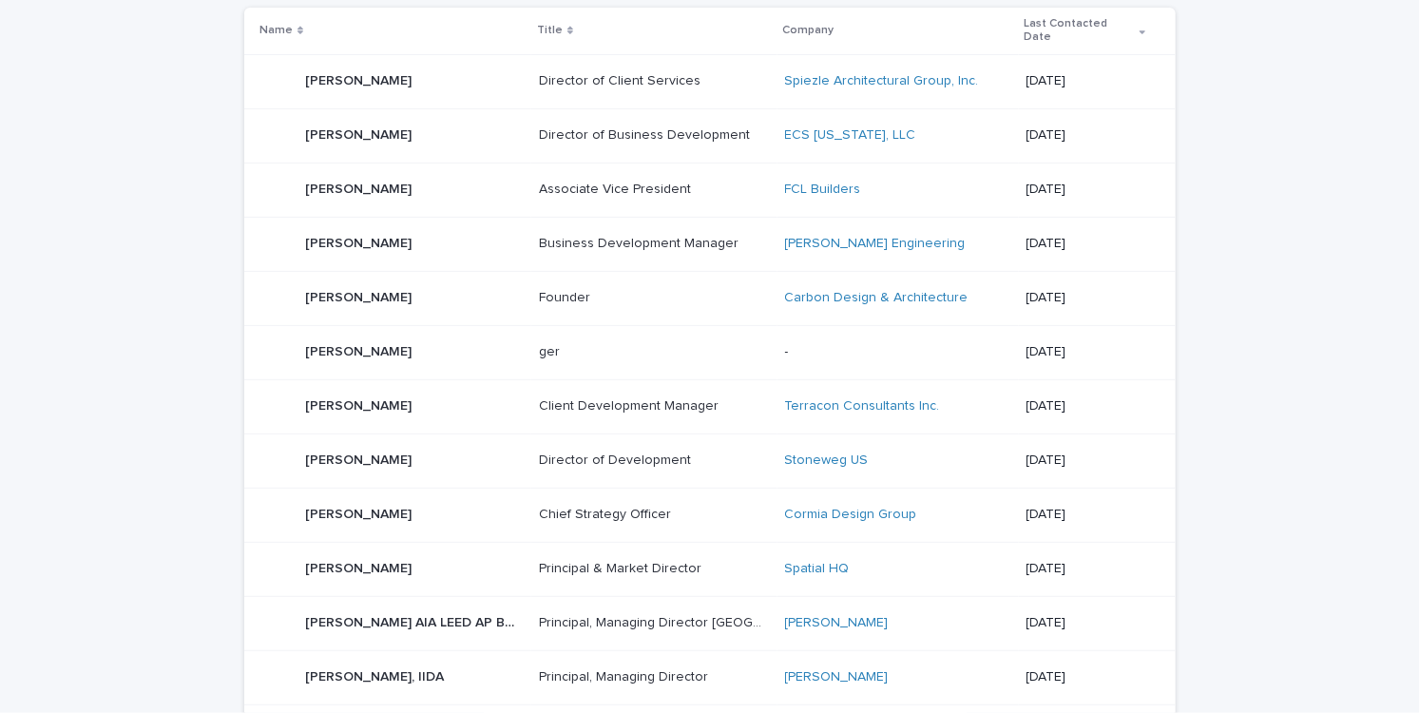
click at [855, 344] on p "-" at bounding box center [898, 352] width 226 height 16
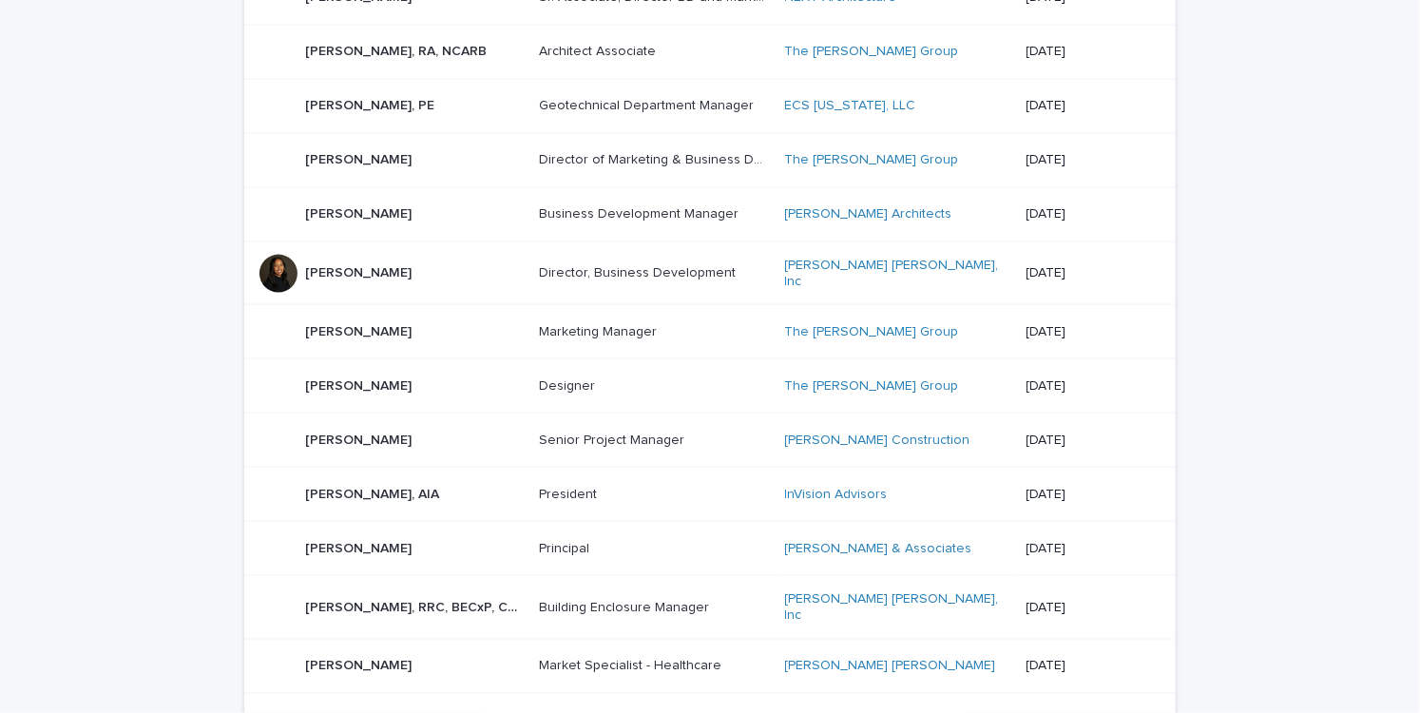
scroll to position [1235, 0]
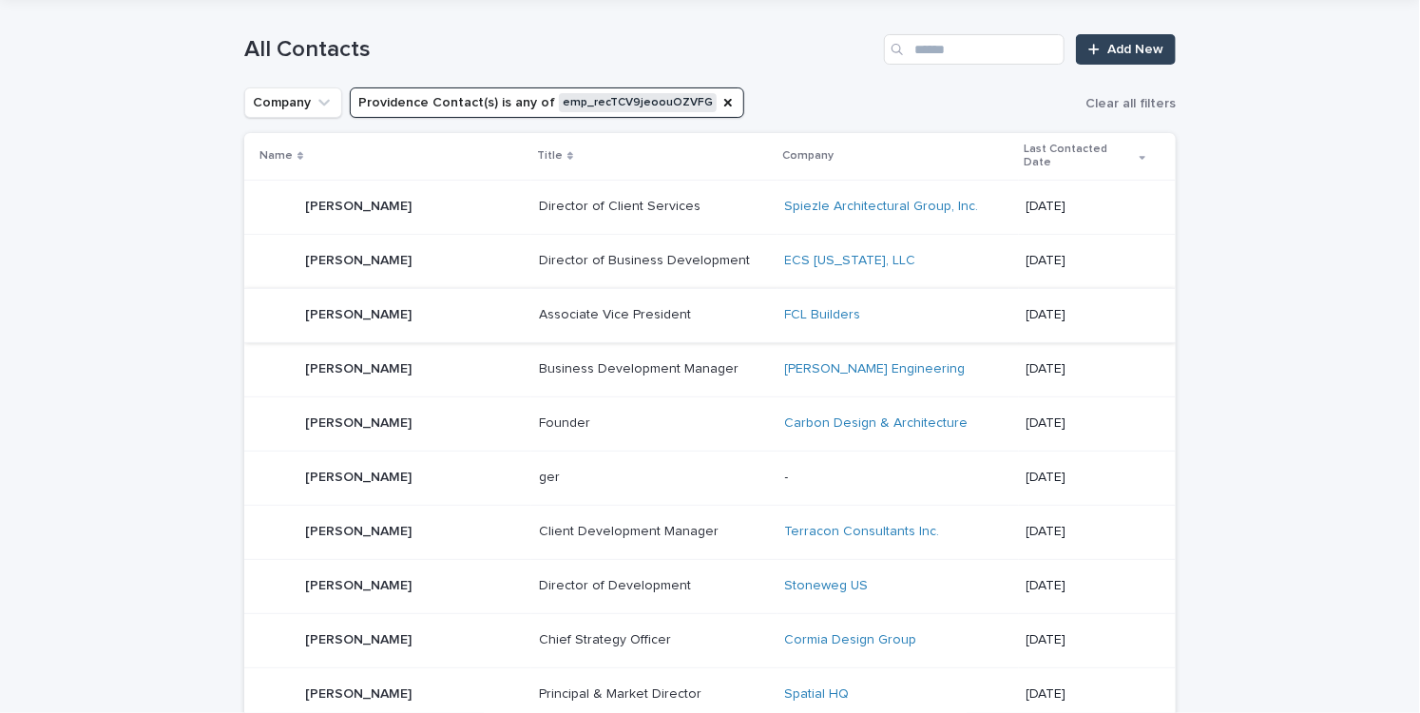
scroll to position [0, 0]
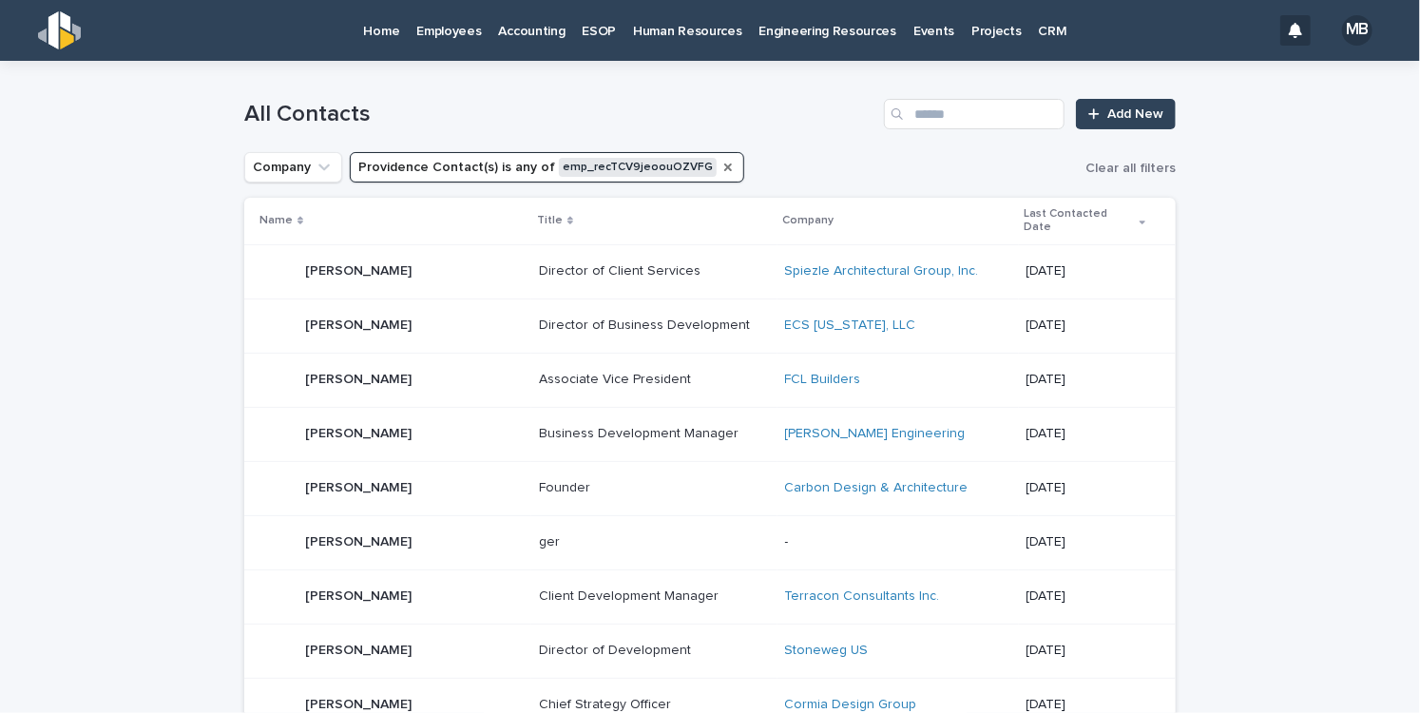
click at [720, 162] on icon "Providence Contact(s)" at bounding box center [727, 167] width 15 height 15
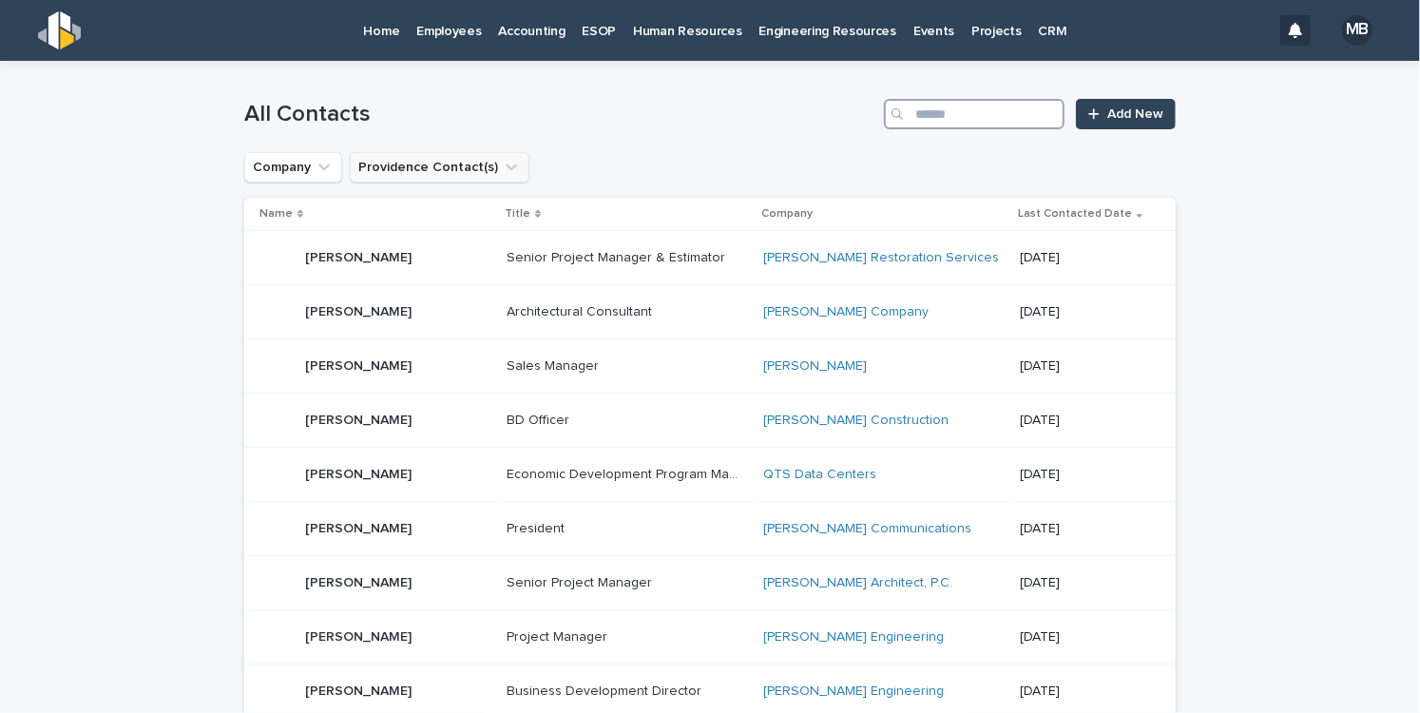
click at [1019, 118] on input "Search" at bounding box center [974, 114] width 181 height 30
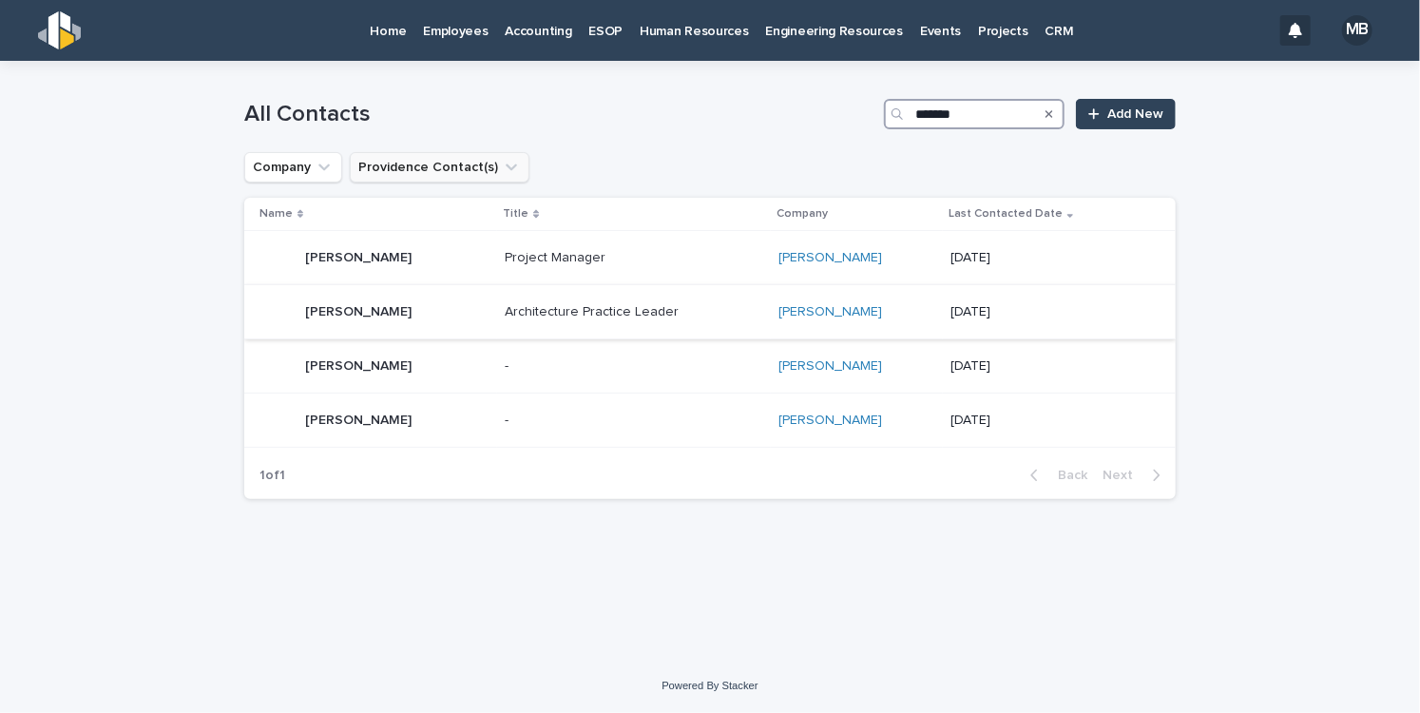
type input "*******"
click at [679, 315] on p at bounding box center [624, 312] width 238 height 16
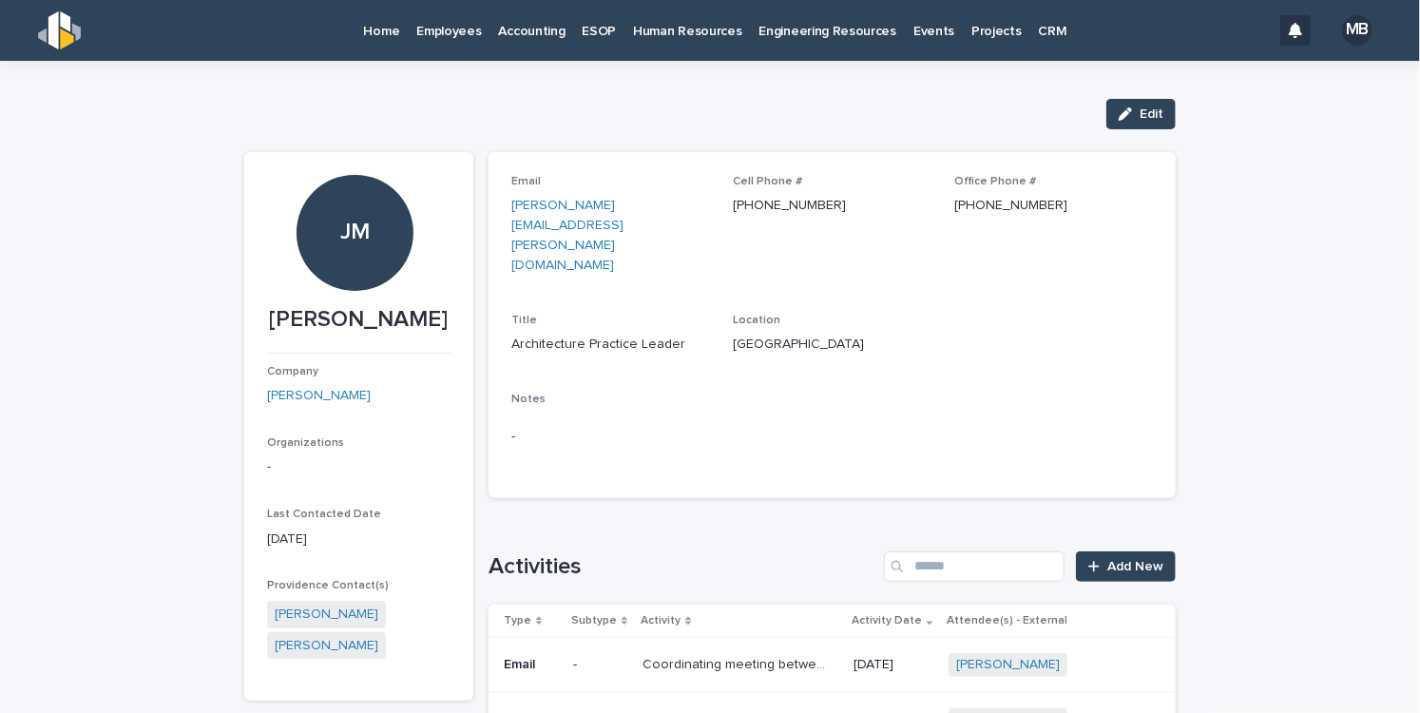
drag, startPoint x: 632, startPoint y: 208, endPoint x: 616, endPoint y: 239, distance: 34.4
click at [616, 239] on div "Email [PERSON_NAME][EMAIL_ADDRESS][PERSON_NAME][DOMAIN_NAME]" at bounding box center [610, 233] width 199 height 116
click at [679, 228] on icon "button" at bounding box center [686, 235] width 15 height 15
click at [1298, 231] on div "Loading... Saving… Loading... Saving… [PERSON_NAME] Edit Edit [PERSON_NAME] Com…" at bounding box center [710, 632] width 1420 height 1142
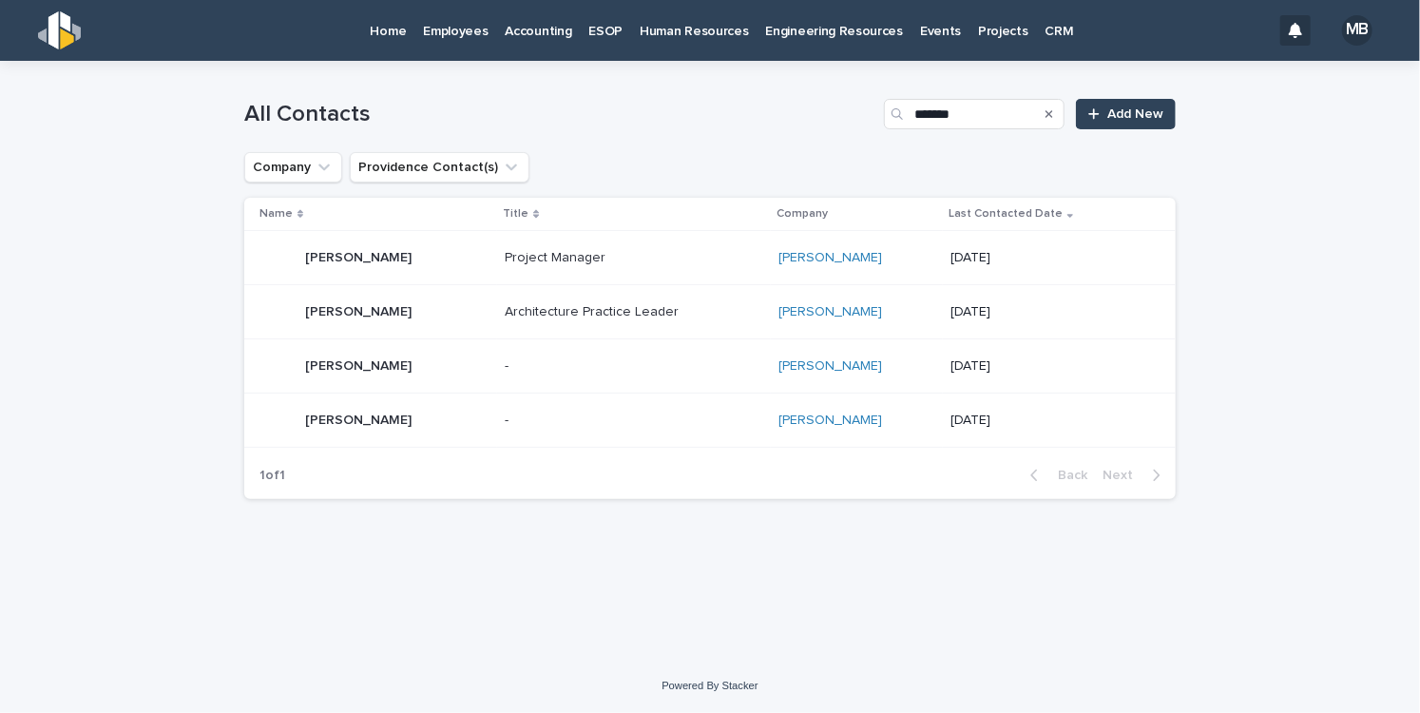
click at [565, 369] on p at bounding box center [624, 366] width 238 height 16
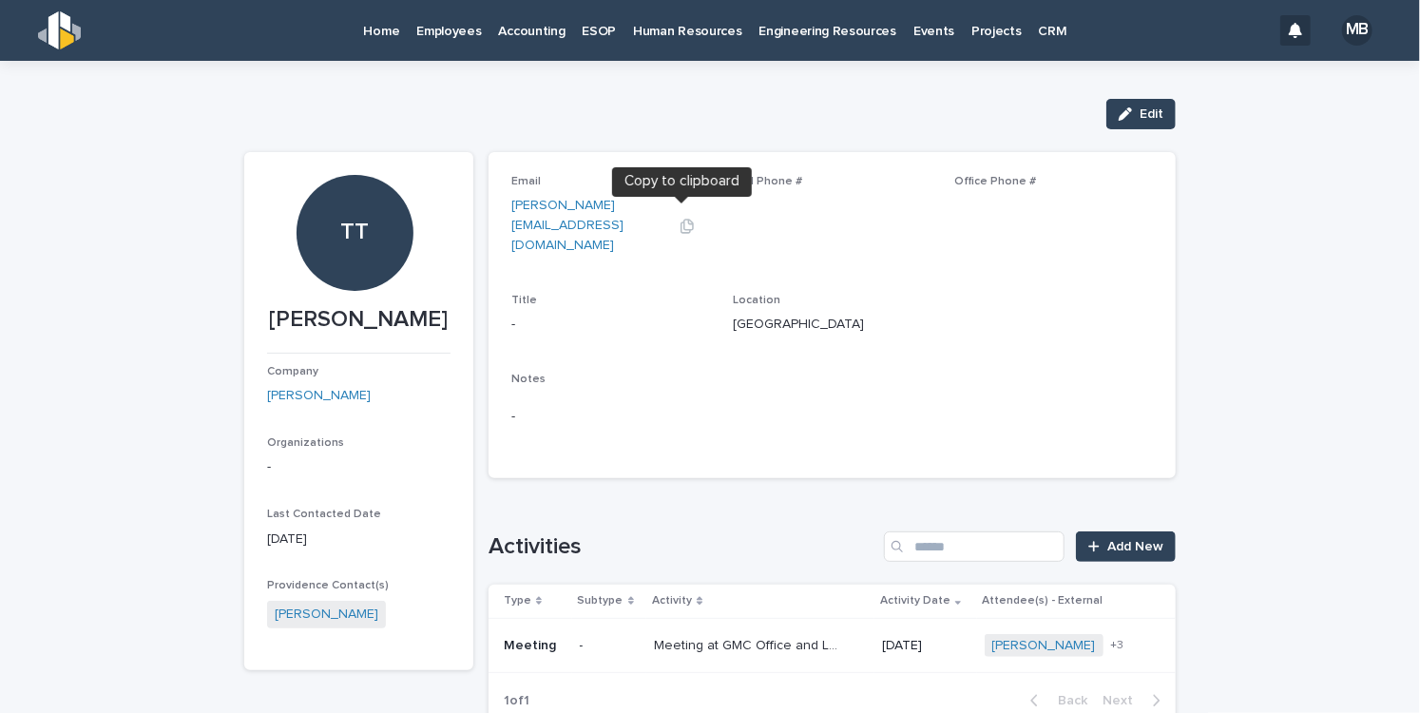
click at [679, 219] on icon "button" at bounding box center [686, 226] width 15 height 15
drag, startPoint x: 1341, startPoint y: 209, endPoint x: 1157, endPoint y: 229, distance: 184.5
click at [1341, 209] on div "Loading... Saving… Loading... Saving… [PERSON_NAME] Edit Edit TT [PERSON_NAME] …" at bounding box center [710, 447] width 1420 height 773
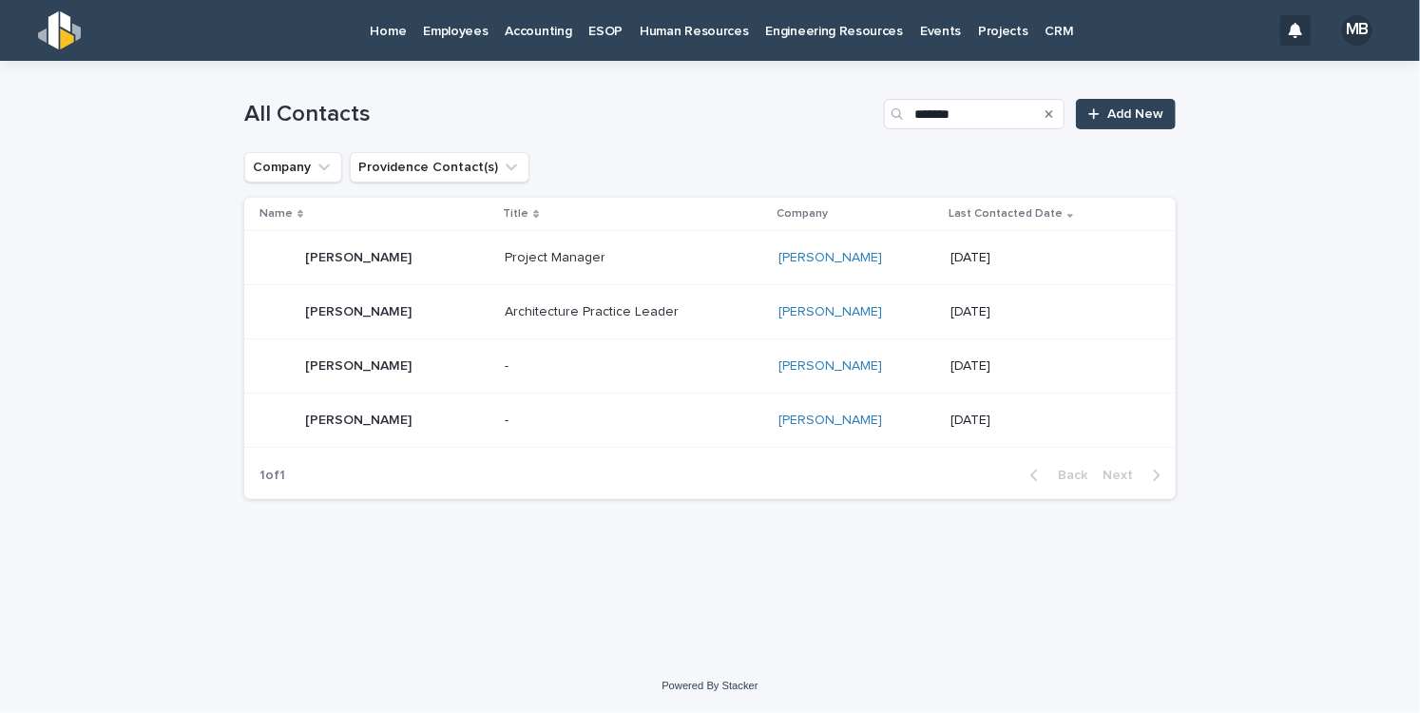
click at [374, 418] on p "[PERSON_NAME]" at bounding box center [360, 419] width 110 height 20
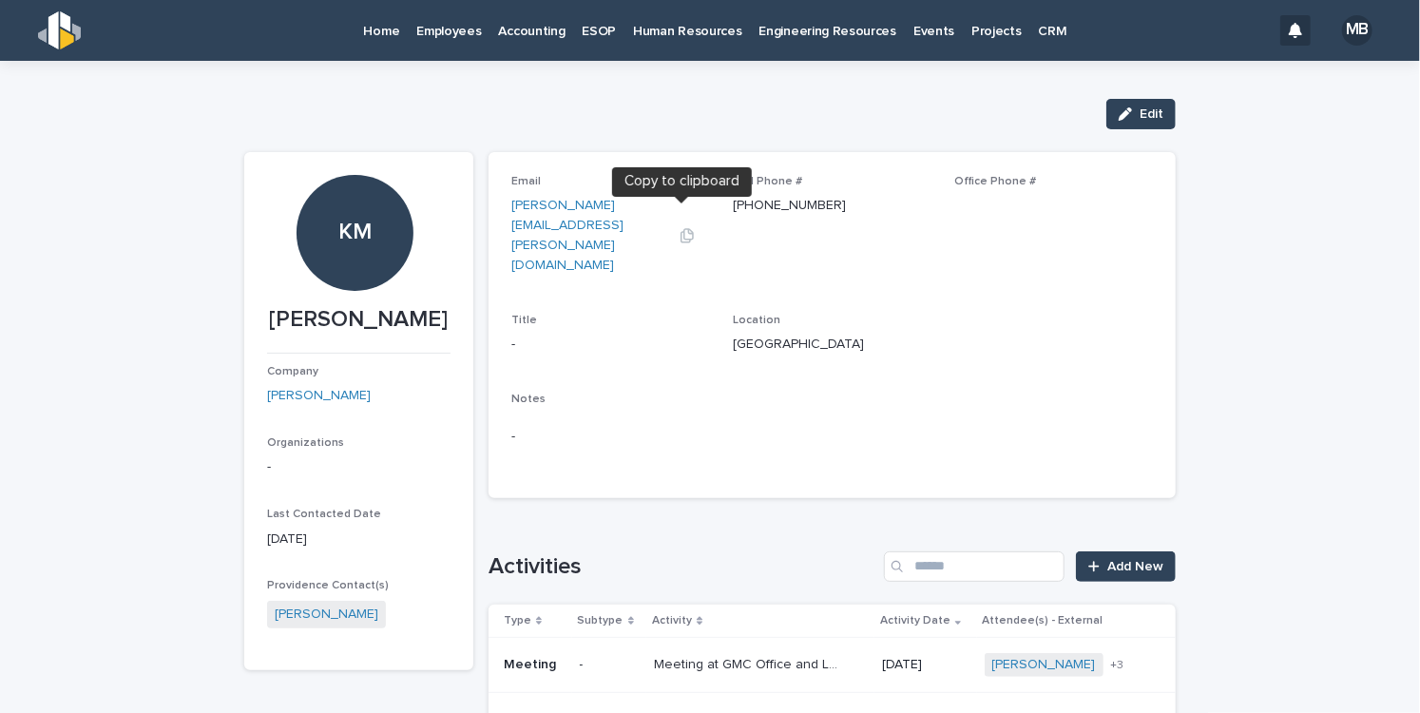
click at [679, 228] on icon "button" at bounding box center [686, 235] width 15 height 15
click at [1323, 202] on div "Loading... Saving… Loading... Saving… [PERSON_NAME] Edit Edit KM [PERSON_NAME] …" at bounding box center [710, 457] width 1420 height 793
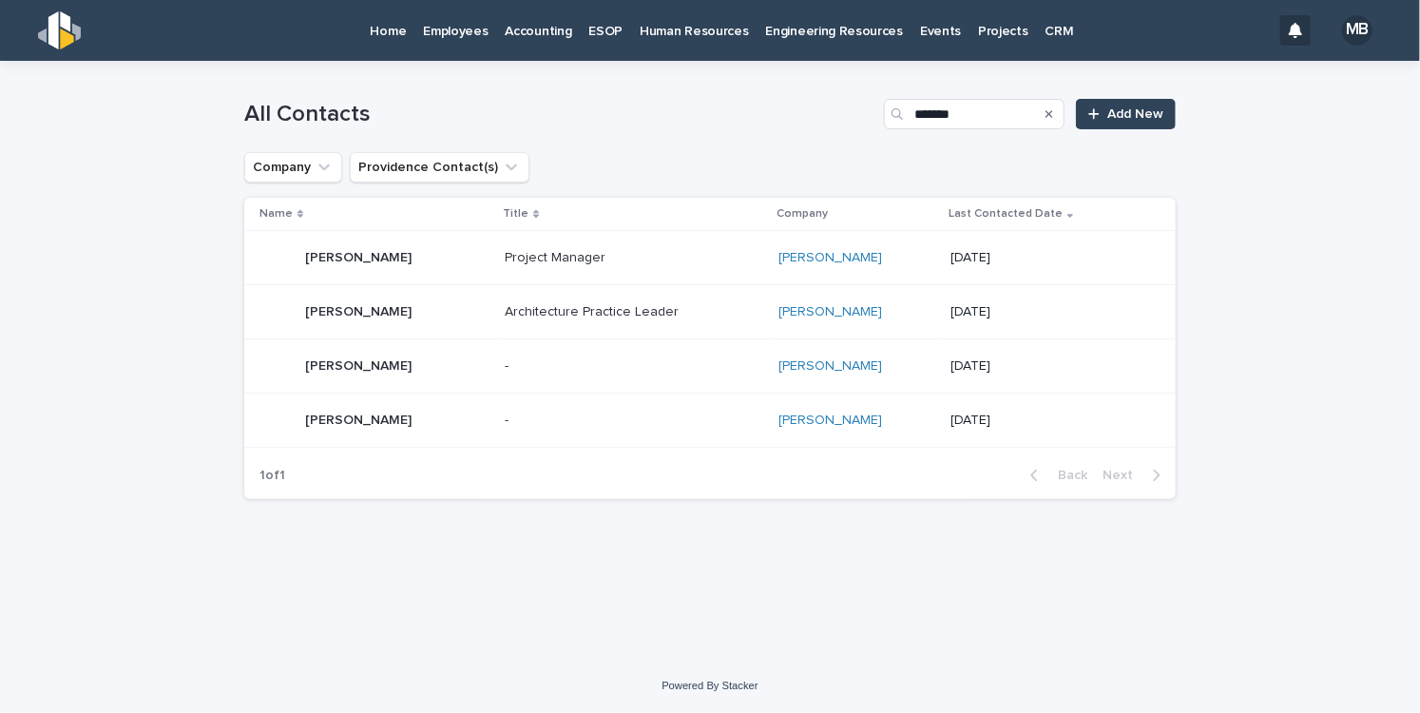
click at [372, 360] on p "[PERSON_NAME]" at bounding box center [360, 364] width 110 height 20
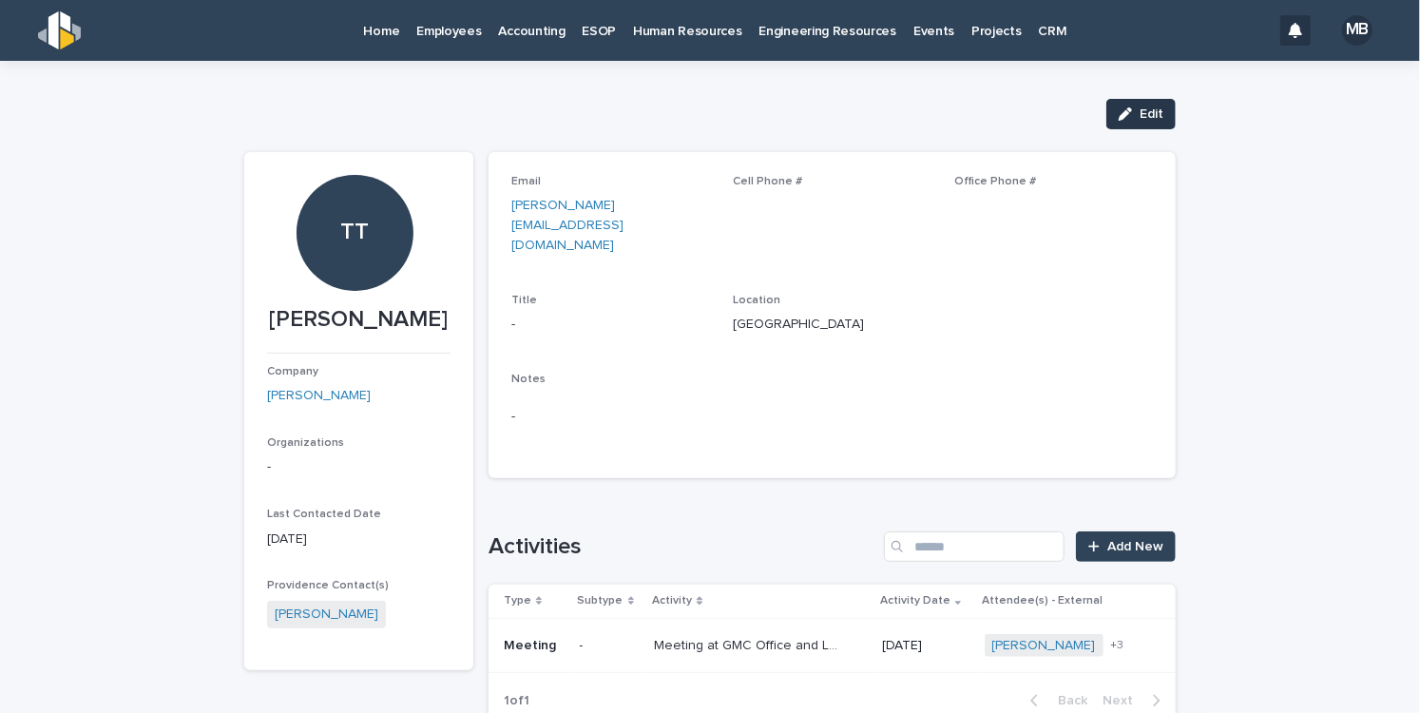
click at [1139, 119] on span "Edit" at bounding box center [1151, 113] width 24 height 13
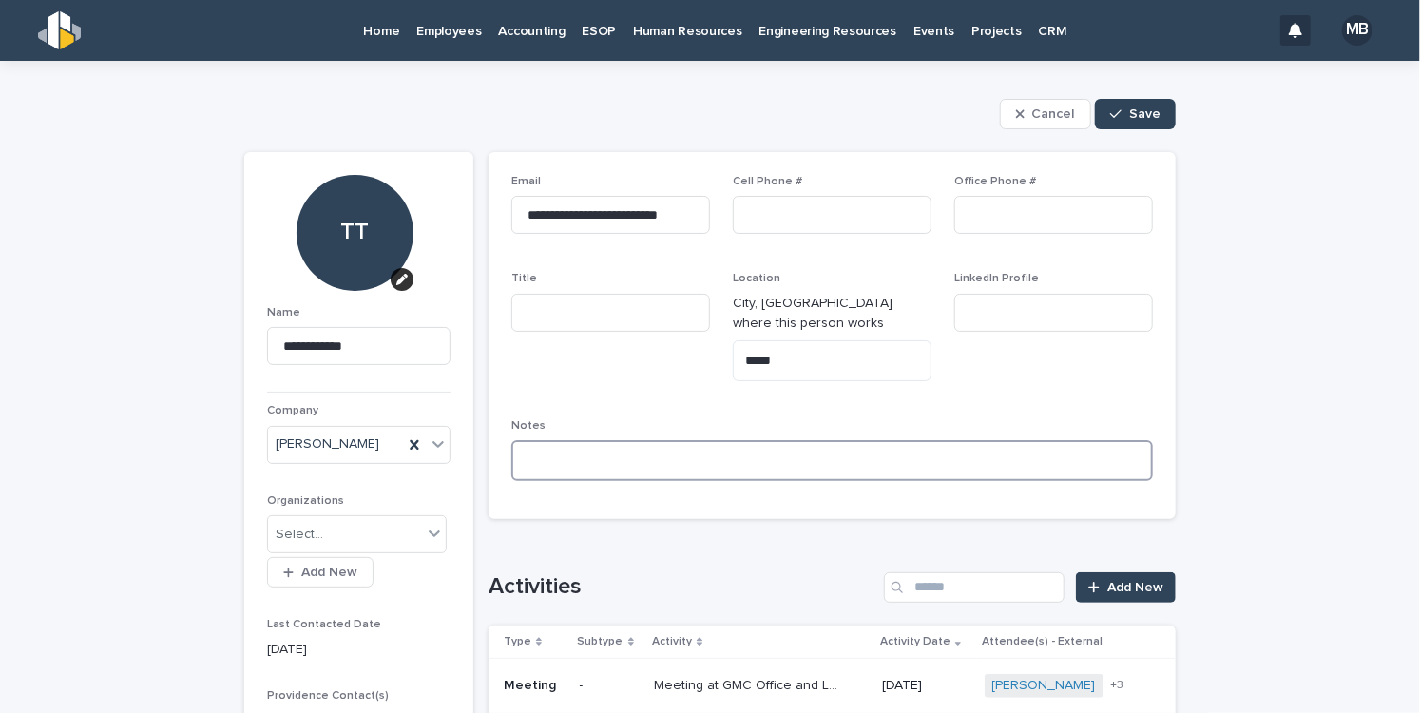
click at [563, 445] on textarea at bounding box center [831, 460] width 641 height 41
click at [770, 442] on textarea "**********" at bounding box center [831, 460] width 641 height 41
type textarea "**********"
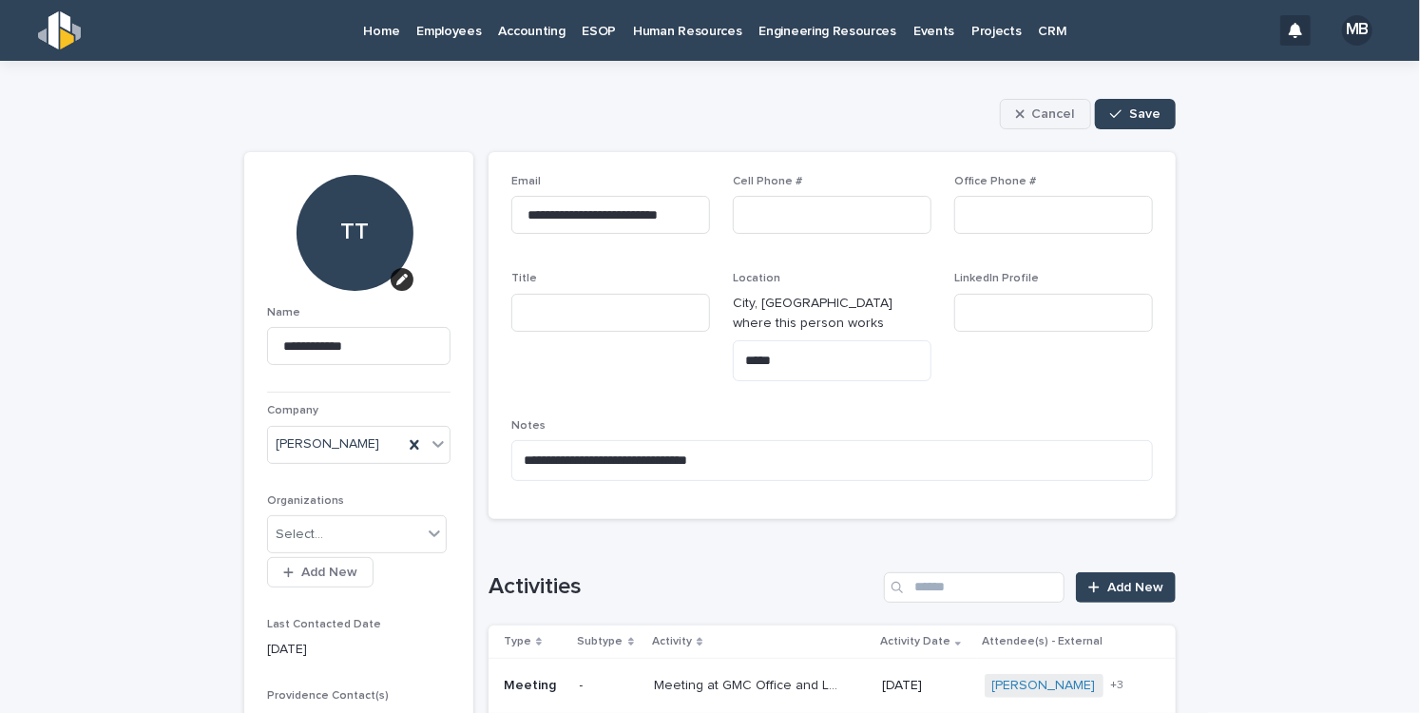
drag, startPoint x: 770, startPoint y: 442, endPoint x: 1059, endPoint y: 113, distance: 437.6
click at [1059, 113] on span "Cancel" at bounding box center [1053, 113] width 43 height 13
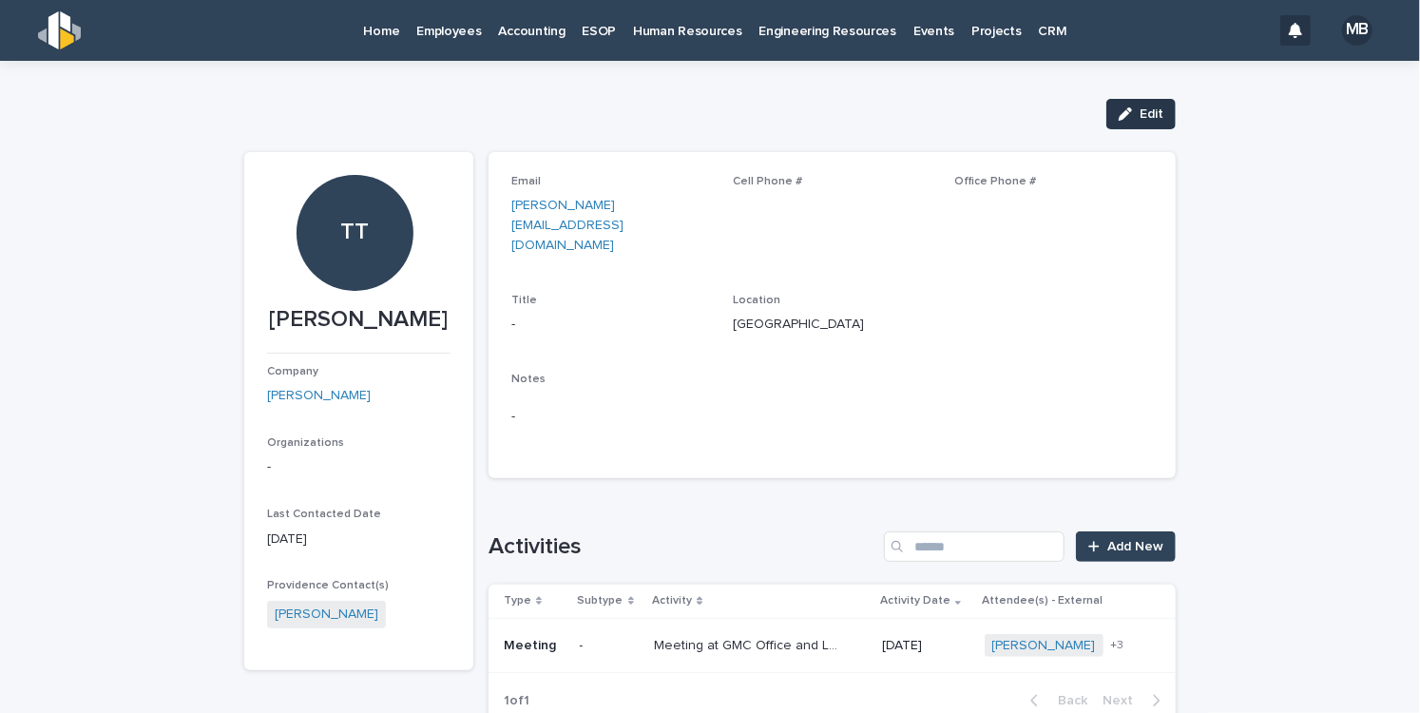
click at [1130, 116] on div "button" at bounding box center [1128, 113] width 21 height 13
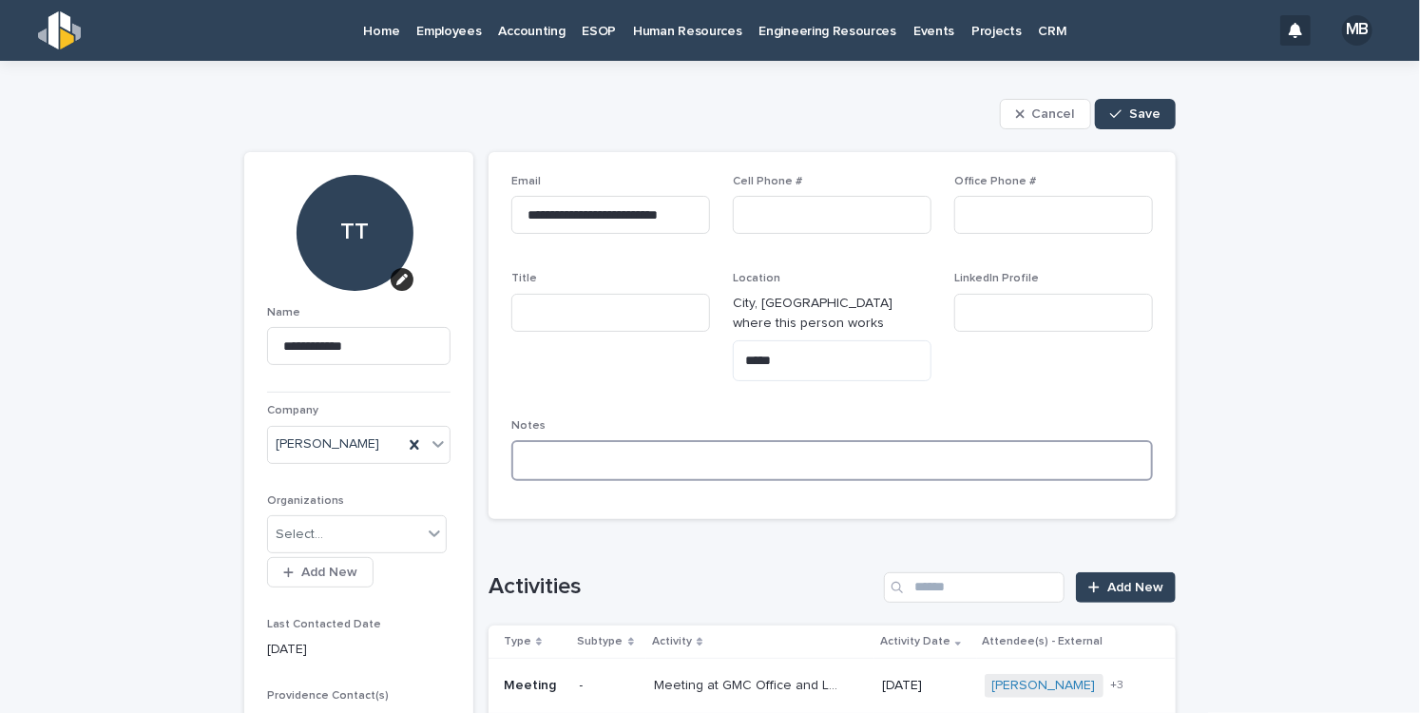
click at [611, 446] on textarea at bounding box center [831, 460] width 641 height 41
type textarea "**********"
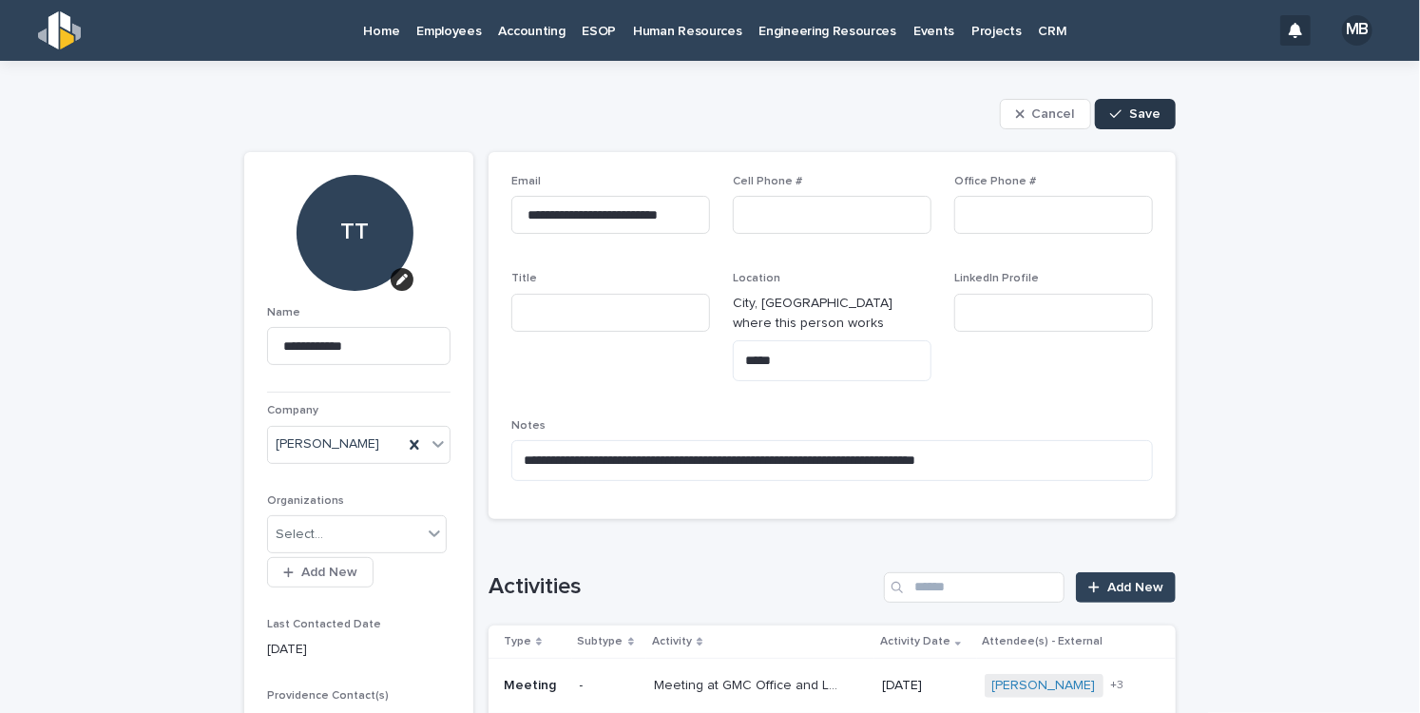
click at [1145, 118] on span "Save" at bounding box center [1144, 113] width 31 height 13
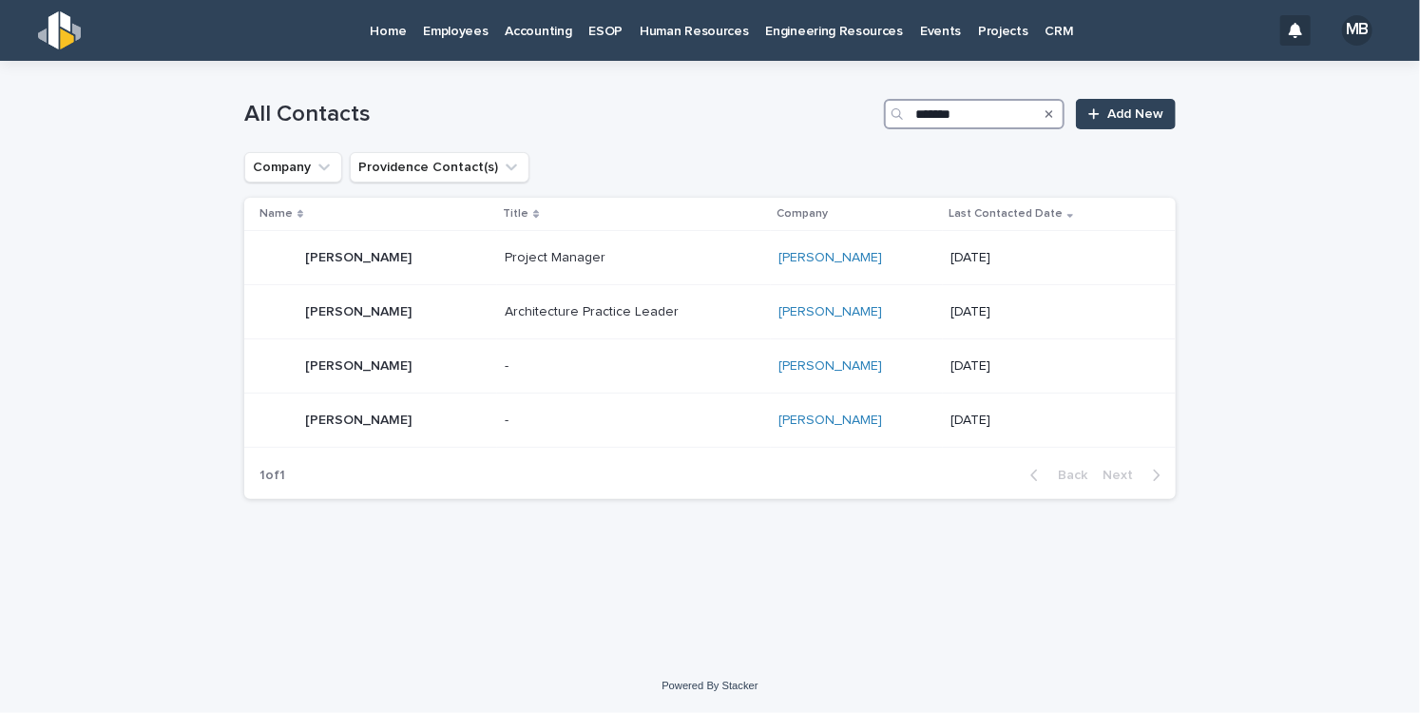
click at [994, 111] on input "*******" at bounding box center [974, 114] width 181 height 30
click at [1045, 118] on div "Search" at bounding box center [1049, 114] width 30 height 30
click at [1049, 112] on icon "Search" at bounding box center [1049, 114] width 8 height 8
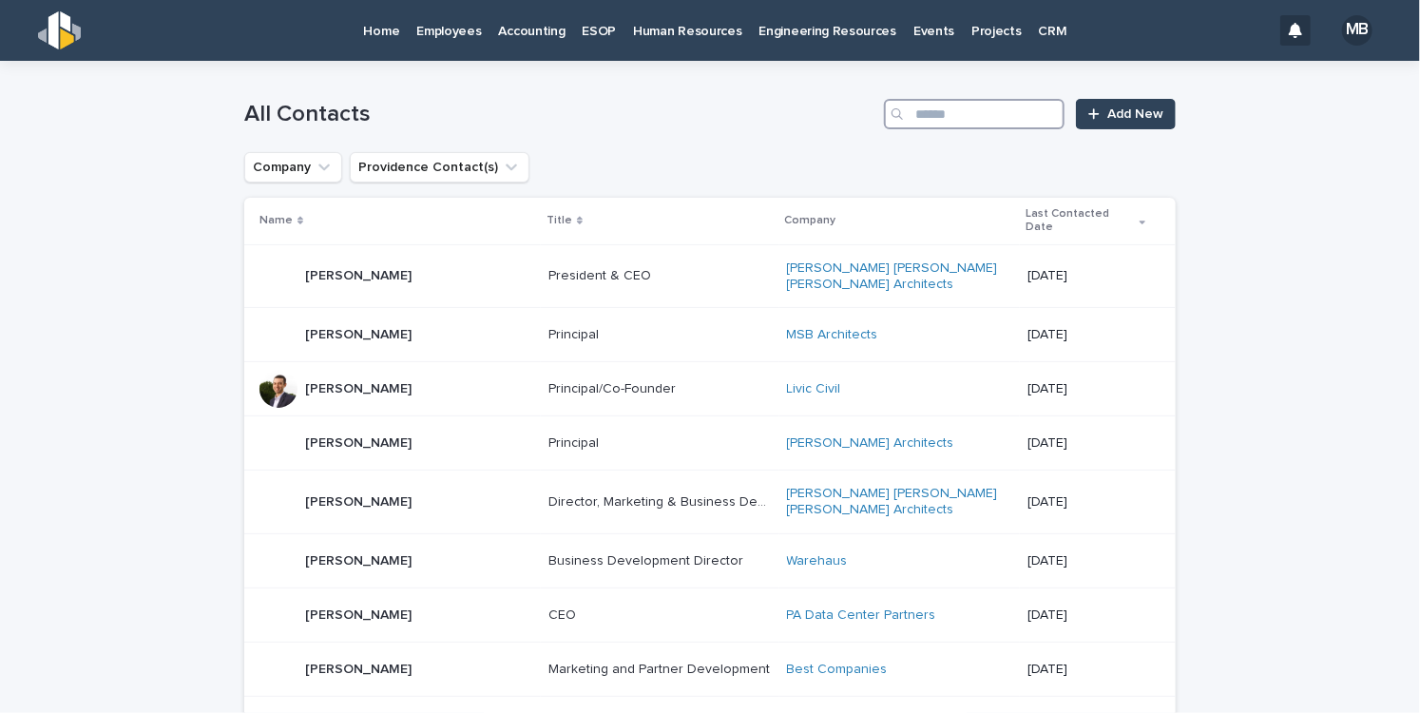
click at [969, 108] on input "Search" at bounding box center [974, 114] width 181 height 30
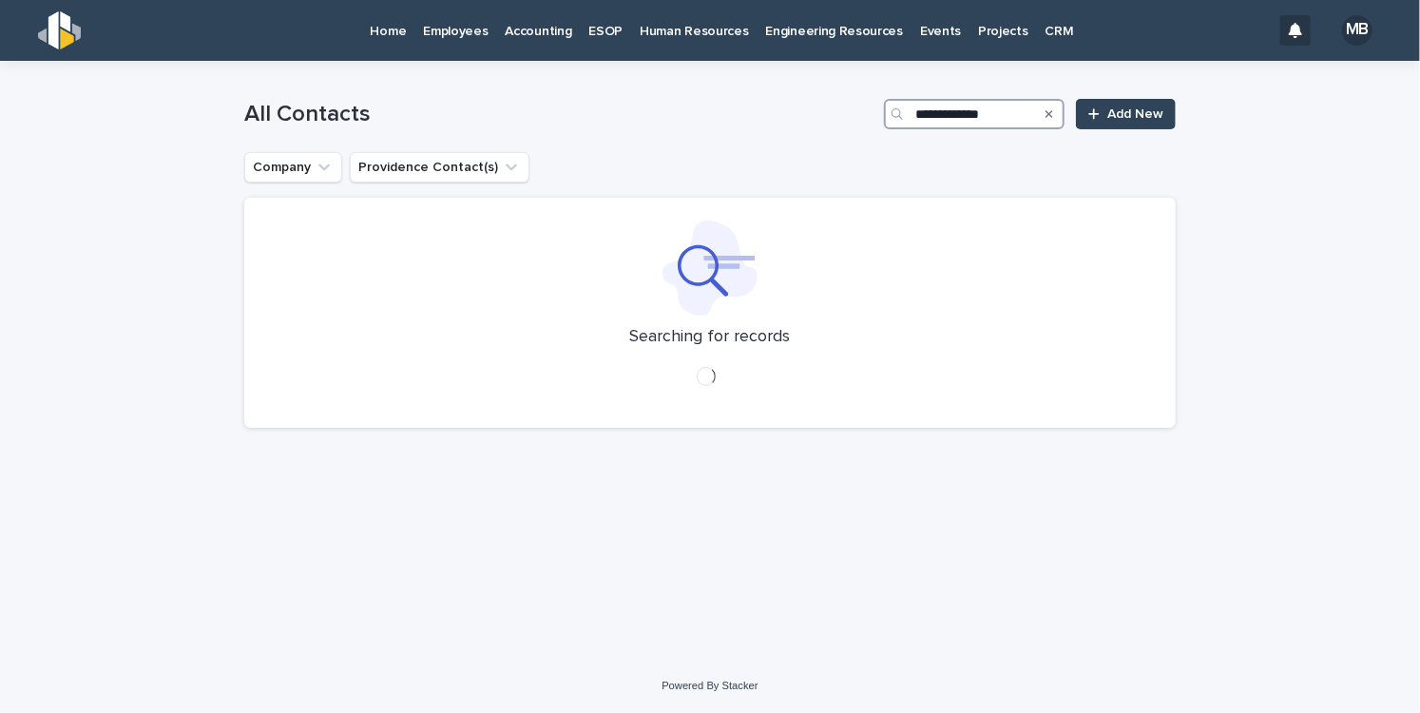
type input "**********"
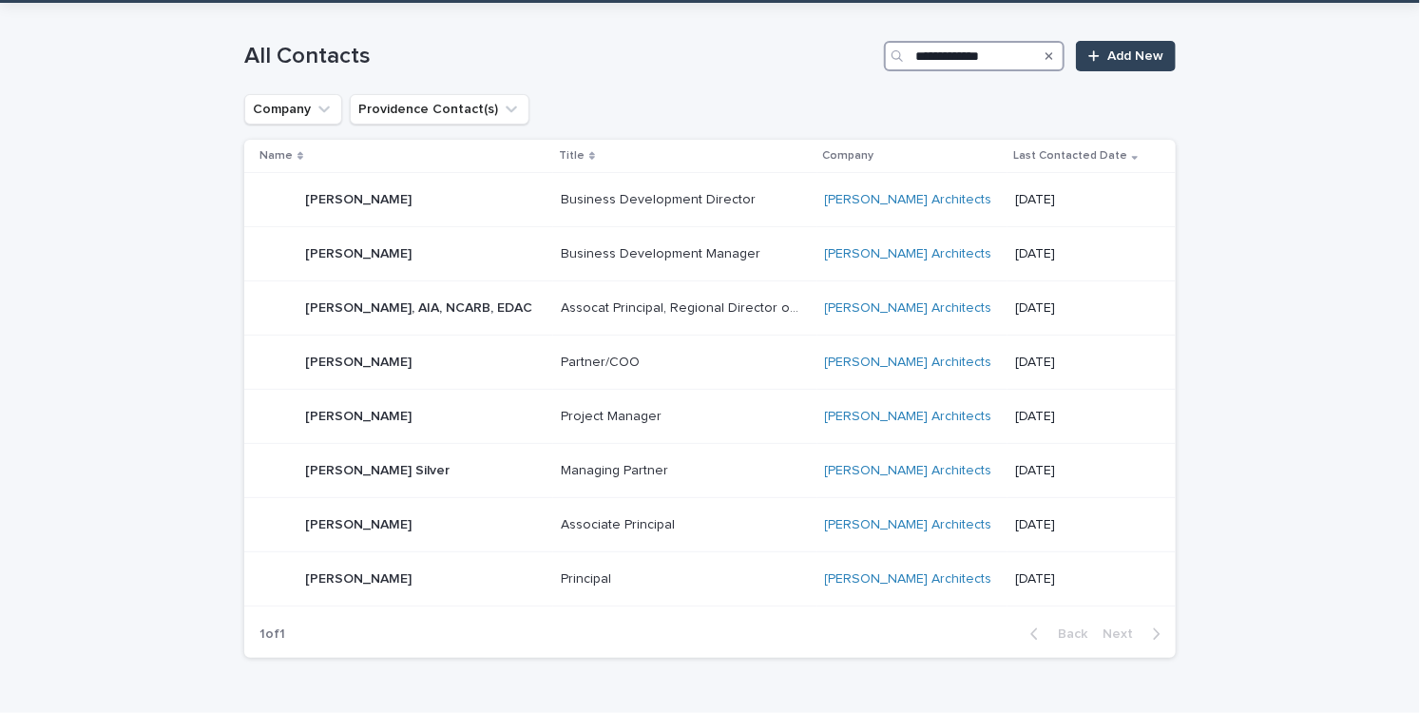
scroll to position [95, 0]
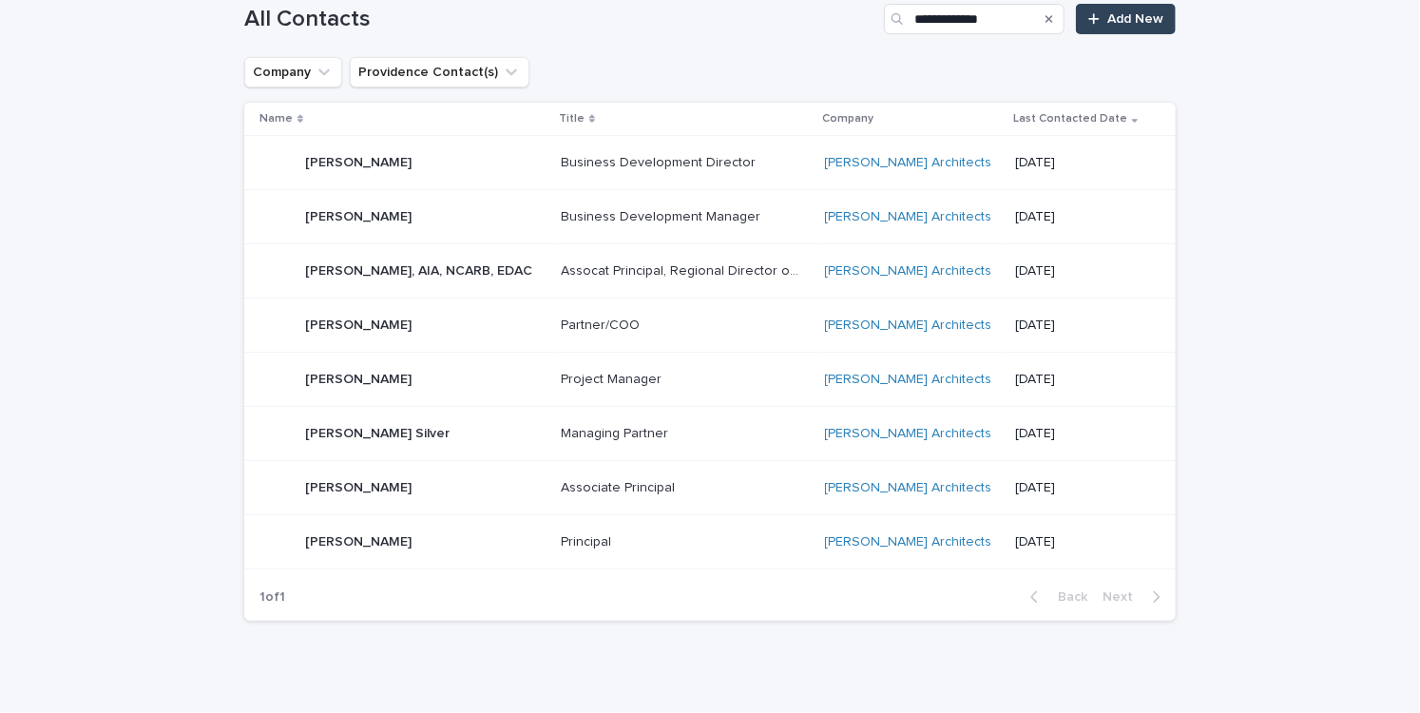
click at [496, 480] on div "[PERSON_NAME] [PERSON_NAME]" at bounding box center [402, 487] width 286 height 38
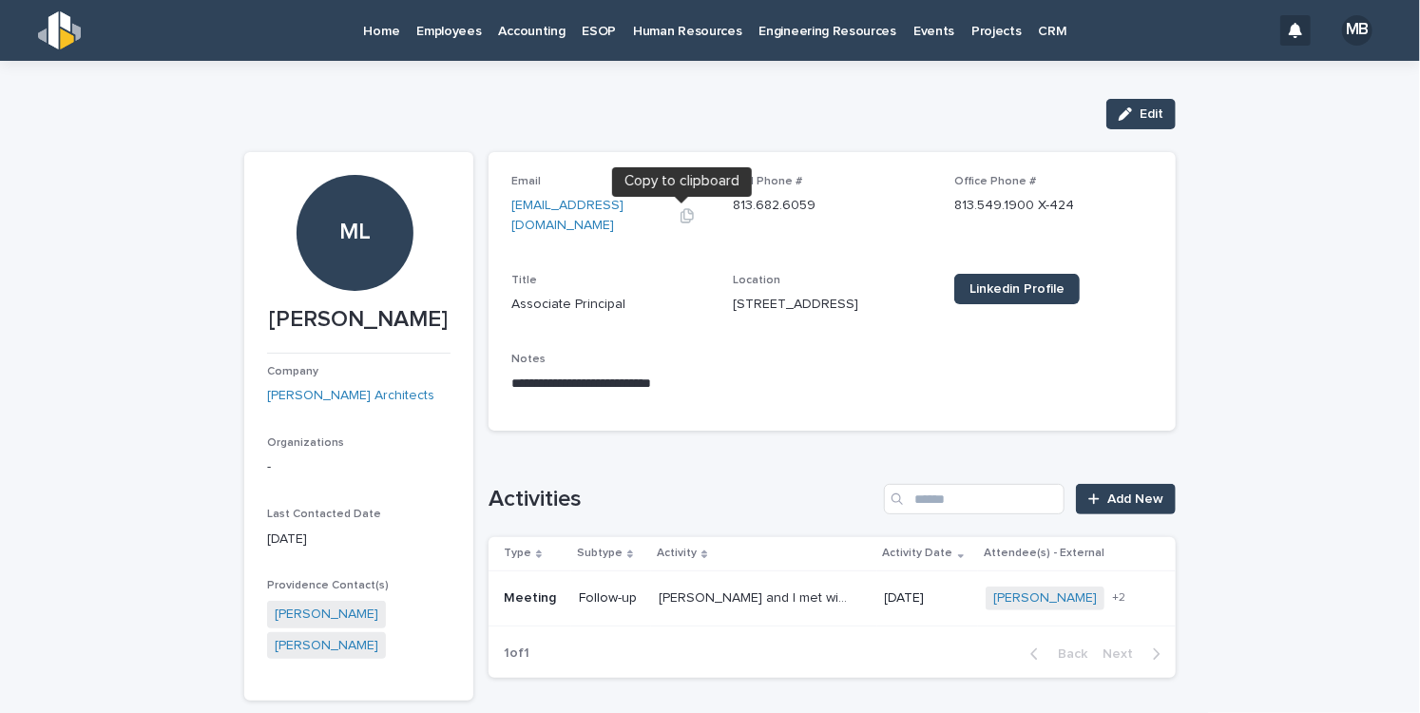
click at [679, 216] on icon "button" at bounding box center [686, 215] width 15 height 15
drag, startPoint x: 255, startPoint y: 127, endPoint x: 201, endPoint y: 92, distance: 63.8
click at [255, 127] on div "Edit" at bounding box center [709, 114] width 931 height 30
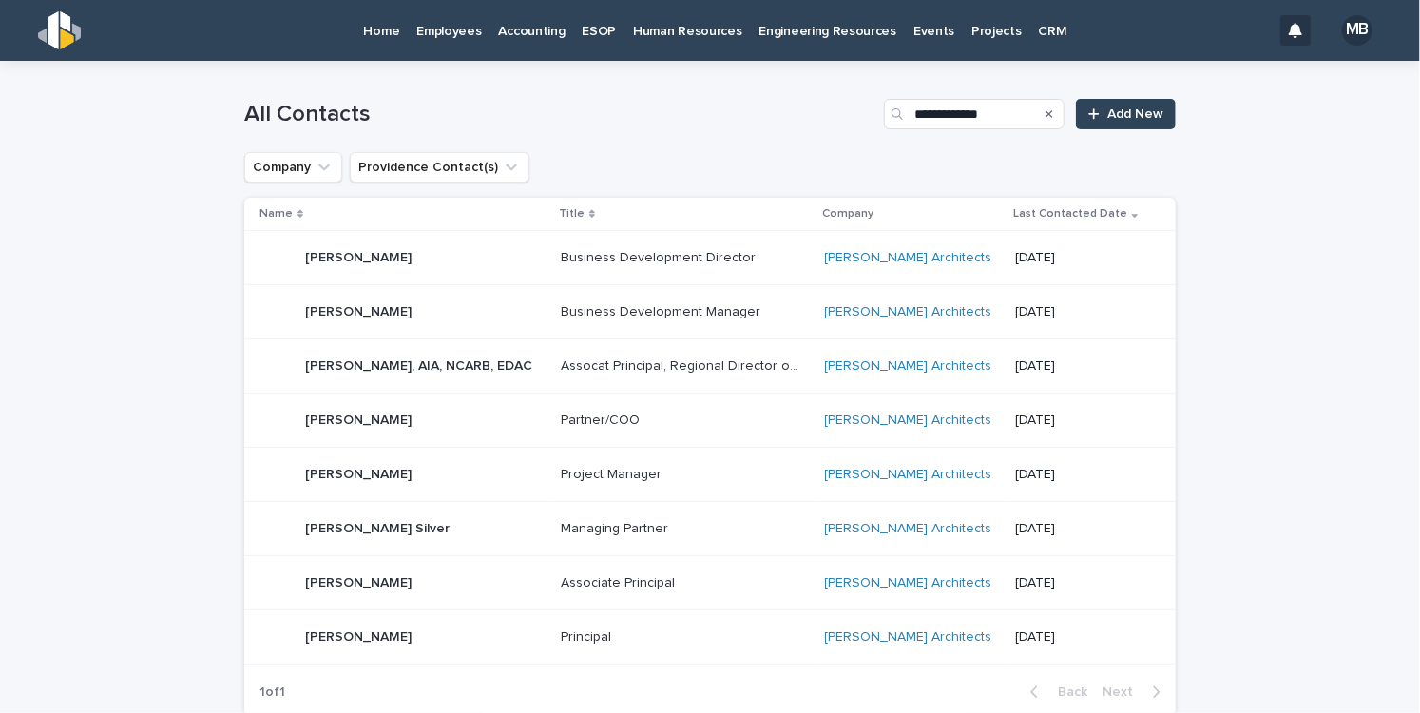
click at [1083, 316] on p "[DATE]" at bounding box center [1080, 312] width 130 height 16
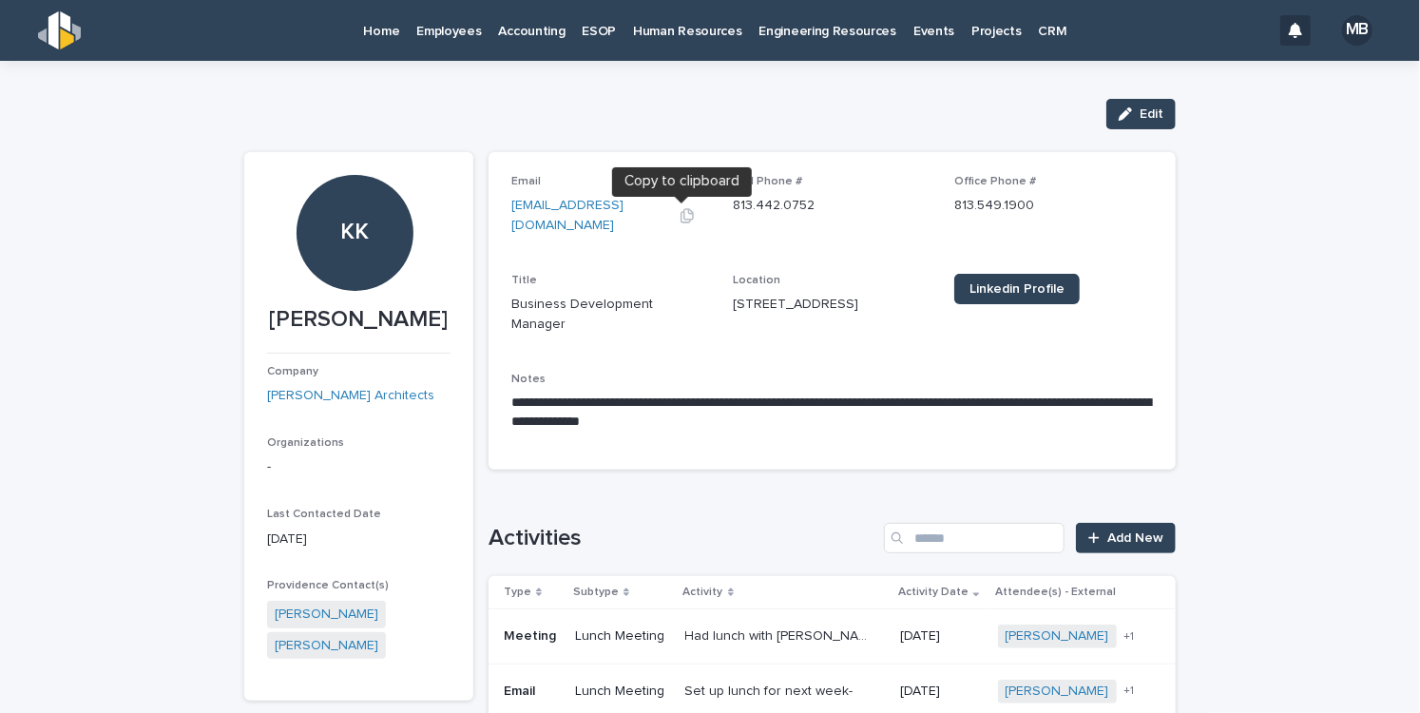
click at [681, 217] on icon "button" at bounding box center [686, 215] width 15 height 15
